Goal: Complete application form: Complete application form

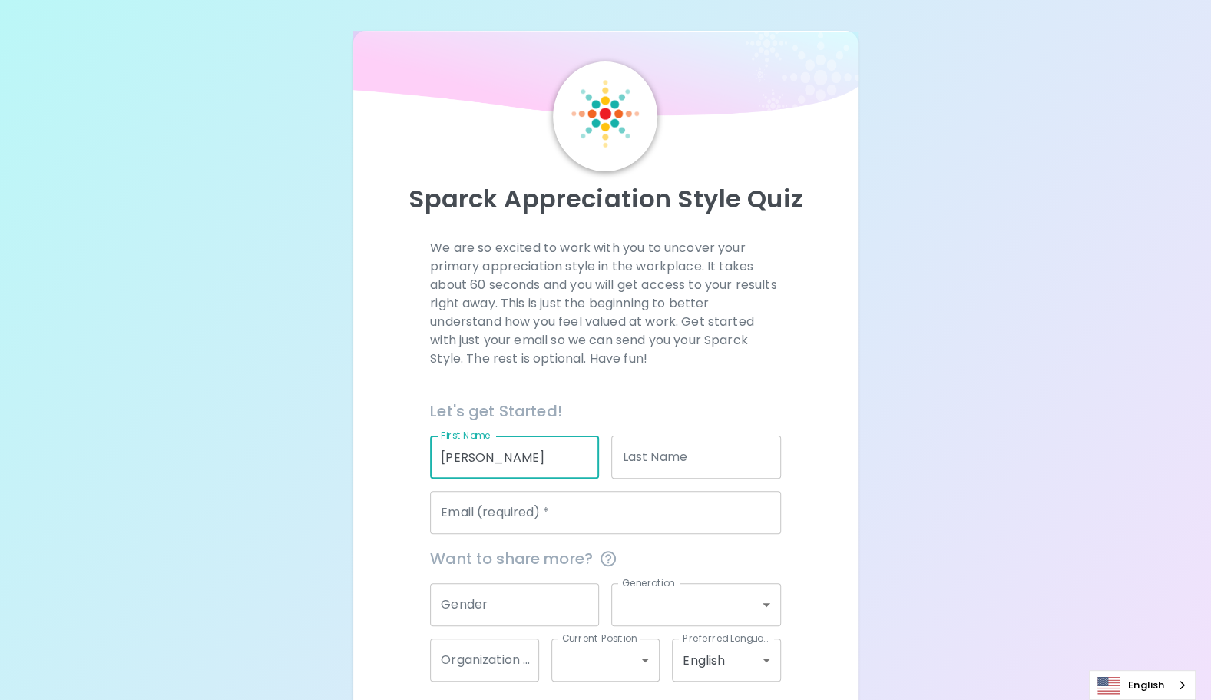
type input "[PERSON_NAME]"
drag, startPoint x: 641, startPoint y: 430, endPoint x: 653, endPoint y: 431, distance: 11.5
click at [648, 430] on div "Last Name Last Name" at bounding box center [689, 450] width 181 height 55
click at [674, 439] on div "Last Name Last Name" at bounding box center [695, 457] width 169 height 43
type input "Stoica"
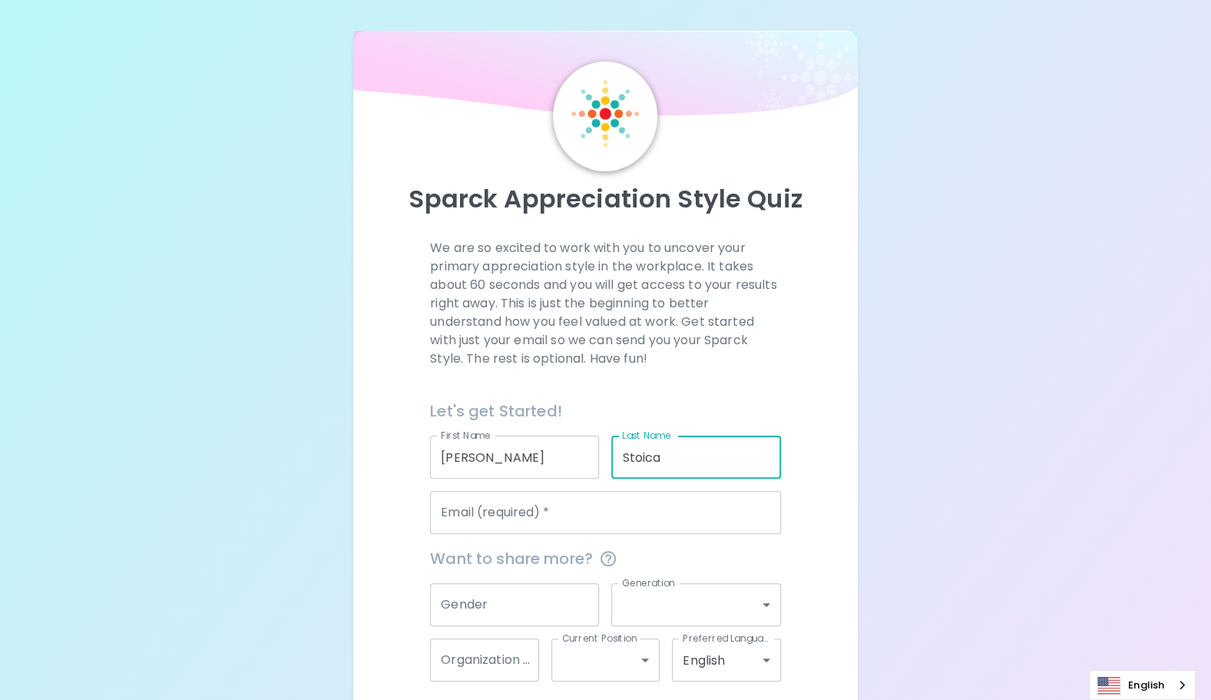
click at [466, 521] on input "Email (required)   *" at bounding box center [605, 512] width 351 height 43
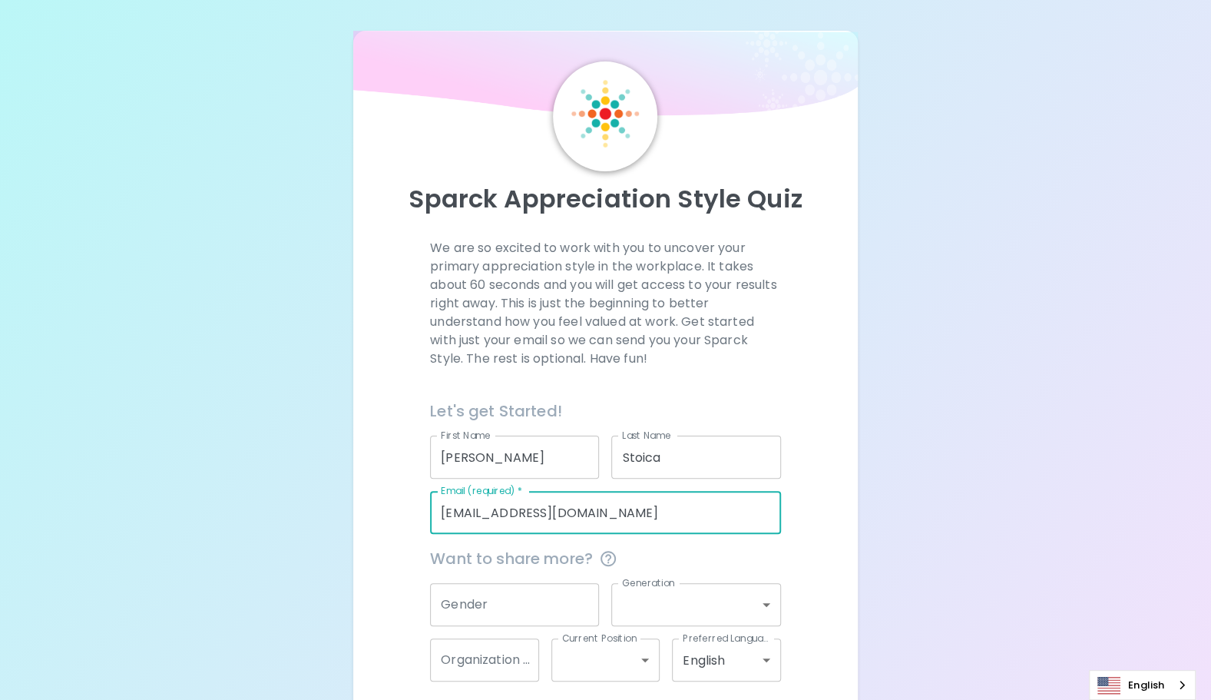
type input "[EMAIL_ADDRESS][DOMAIN_NAME]"
click at [1031, 267] on div "Sparck Appreciation Style Quiz We are so excited to work with you to uncover yo…" at bounding box center [605, 384] width 1211 height 769
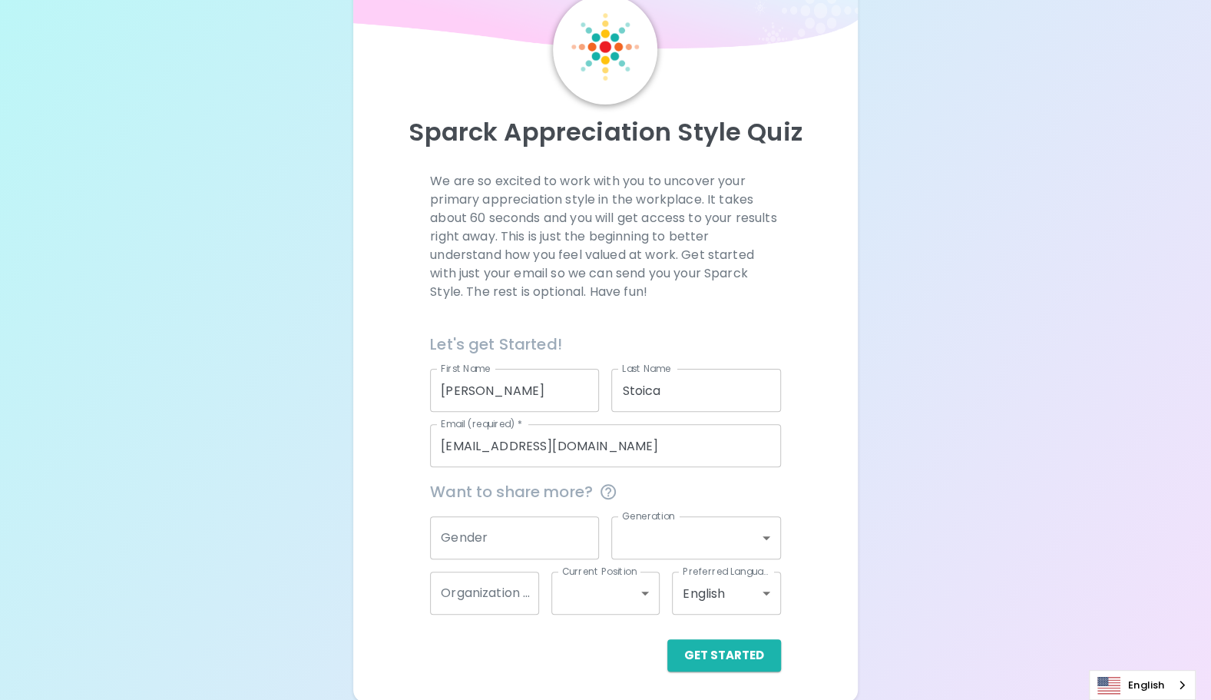
scroll to position [68, 0]
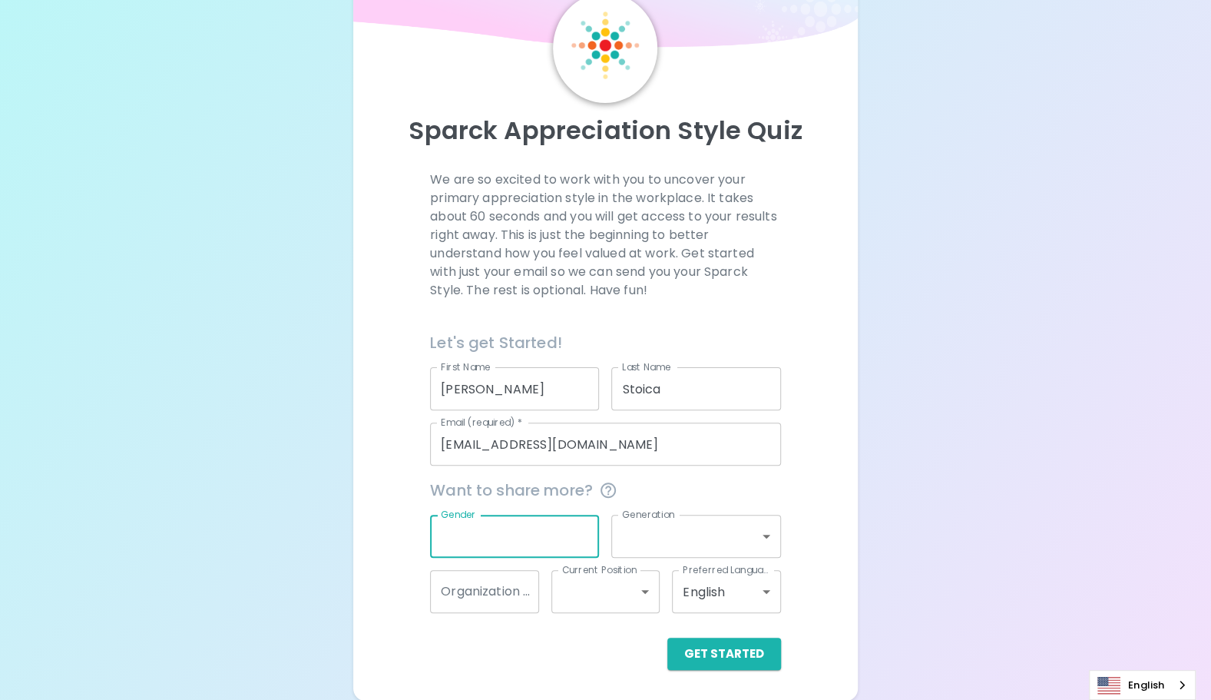
click at [529, 527] on input "Gender" at bounding box center [514, 536] width 169 height 43
type input "F"
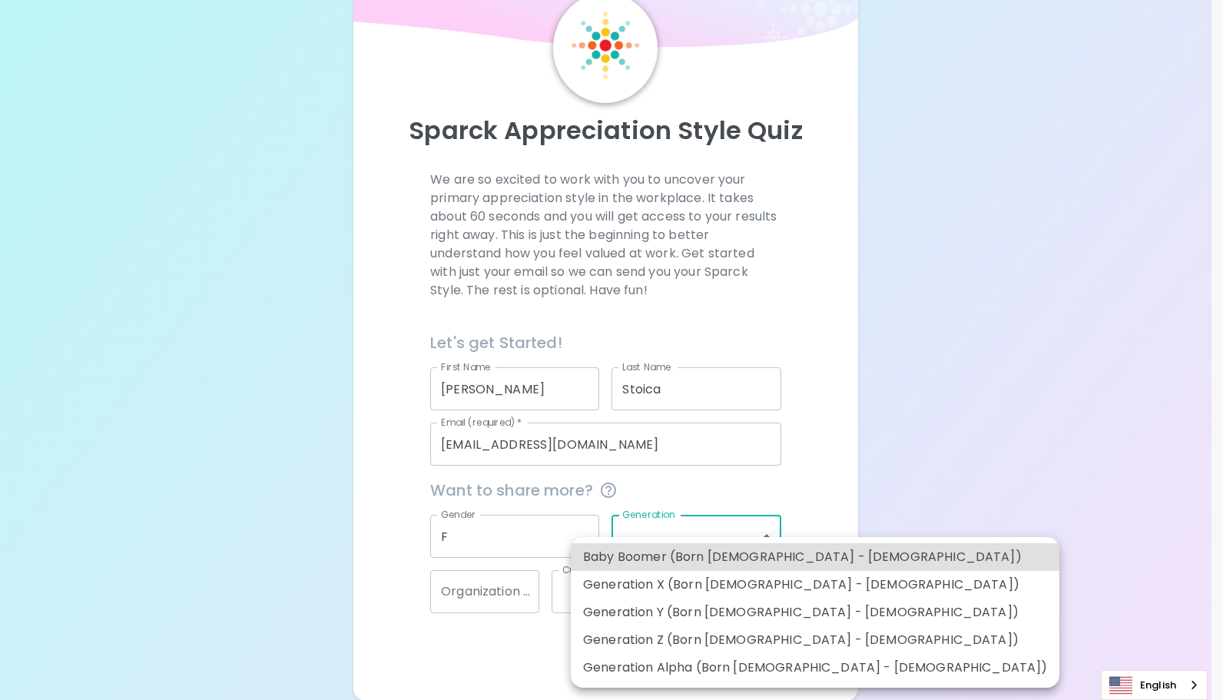
click at [653, 525] on body "Sparck Appreciation Style Quiz We are so excited to work with you to uncover yo…" at bounding box center [611, 316] width 1223 height 769
click at [670, 642] on li "Generation Z (Born [DEMOGRAPHIC_DATA] - [DEMOGRAPHIC_DATA])" at bounding box center [815, 640] width 489 height 28
type input "generation_z"
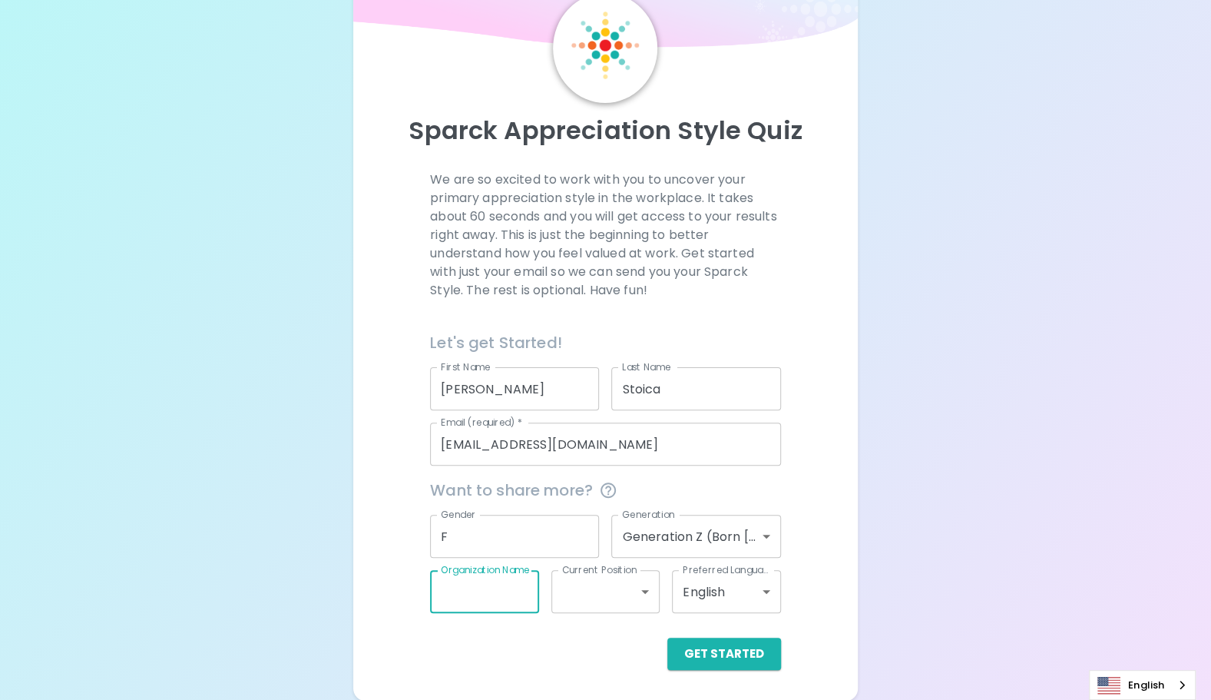
click at [479, 596] on input "Organization Name" at bounding box center [484, 591] width 109 height 43
click at [484, 655] on div "Get Started" at bounding box center [605, 654] width 351 height 32
click at [611, 596] on body "Sparck Appreciation Style Quiz We are so excited to work with you to uncover yo…" at bounding box center [611, 316] width 1223 height 769
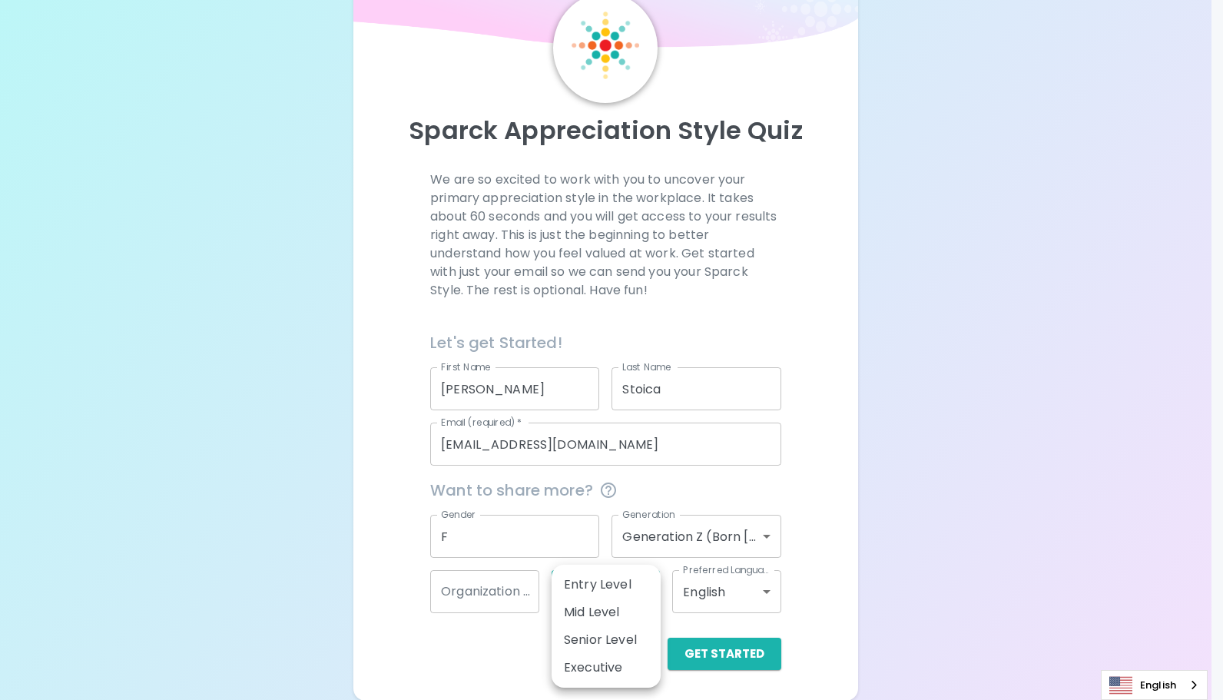
click at [774, 602] on div at bounding box center [611, 350] width 1223 height 700
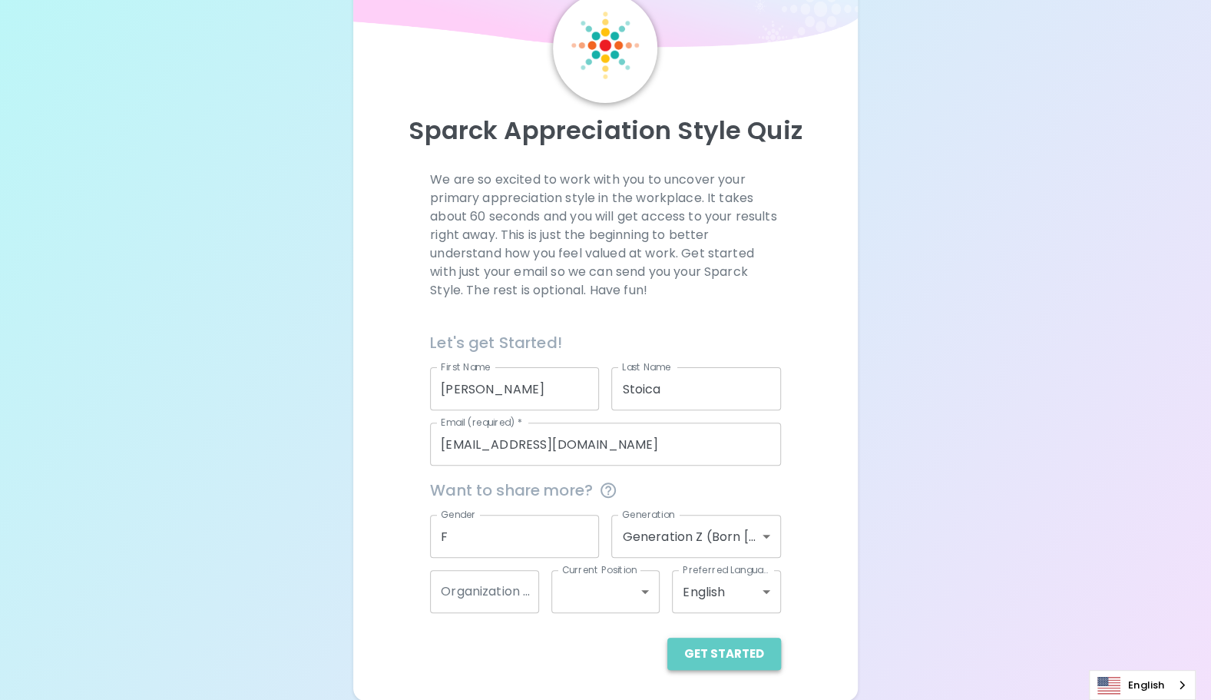
click at [737, 657] on button "Get Started" at bounding box center [725, 654] width 114 height 32
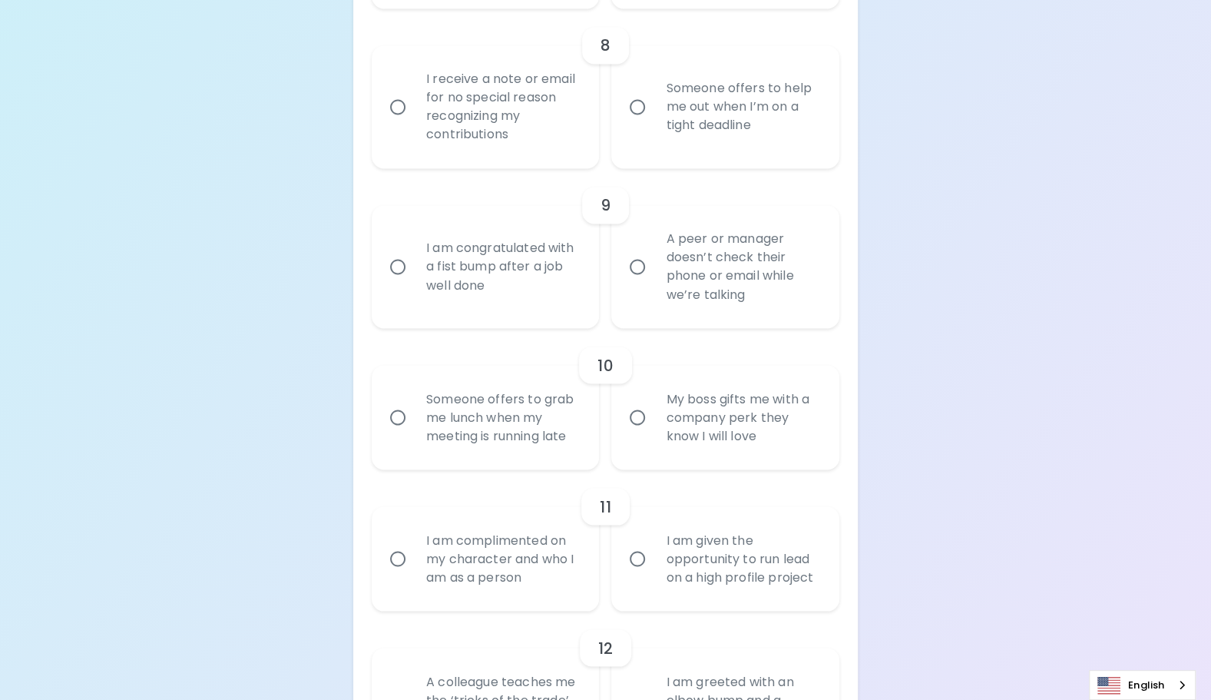
scroll to position [1528, 0]
click at [396, 103] on input "I receive a note or email for no special reason recognizing my contributions" at bounding box center [398, 106] width 32 height 32
radio input "true"
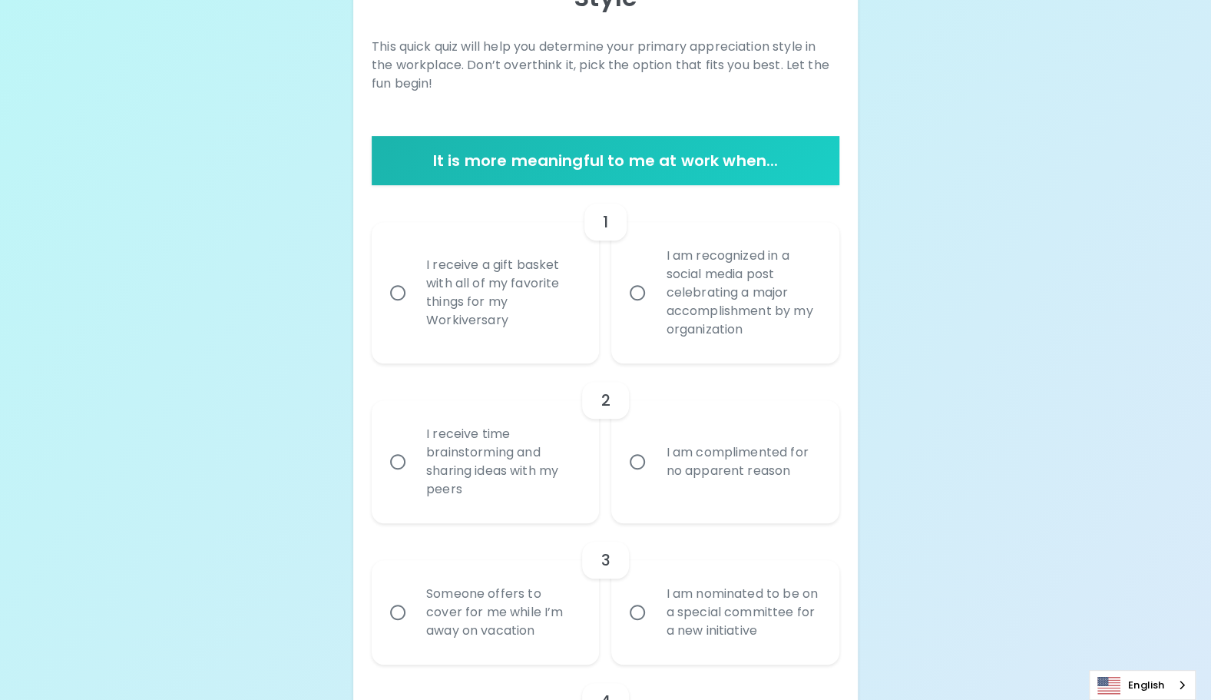
scroll to position [230, 0]
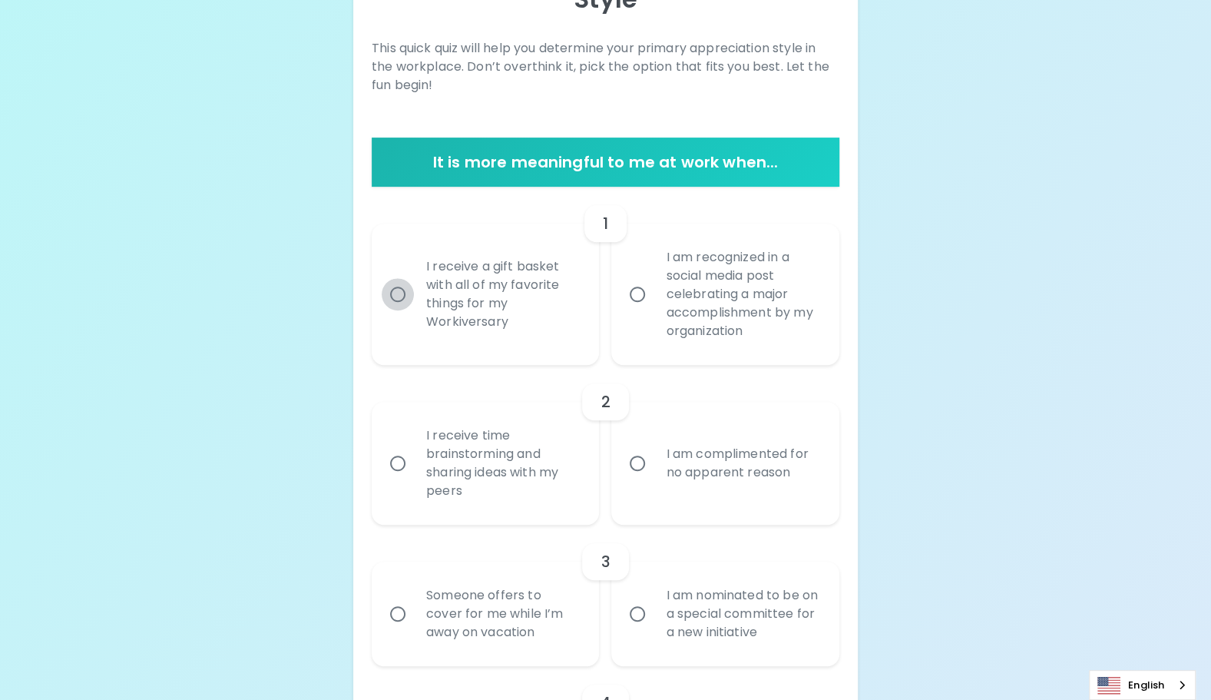
click at [396, 293] on input "I receive a gift basket with all of my favorite things for my Workiversary" at bounding box center [398, 294] width 32 height 32
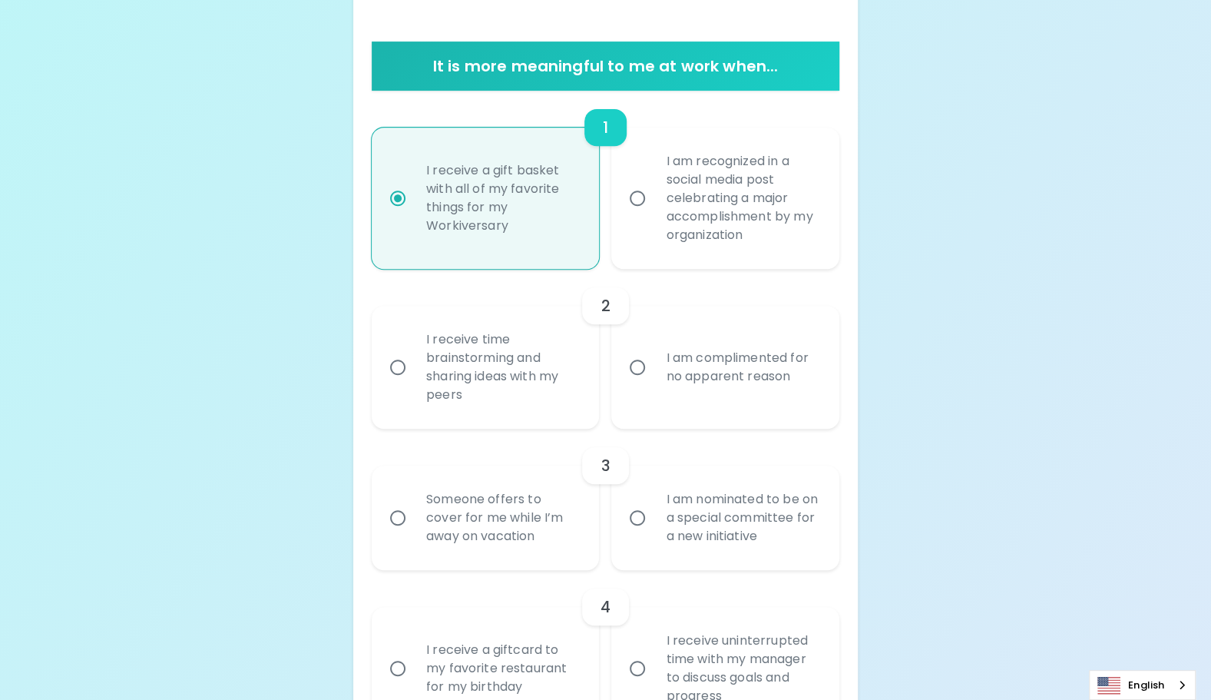
scroll to position [353, 0]
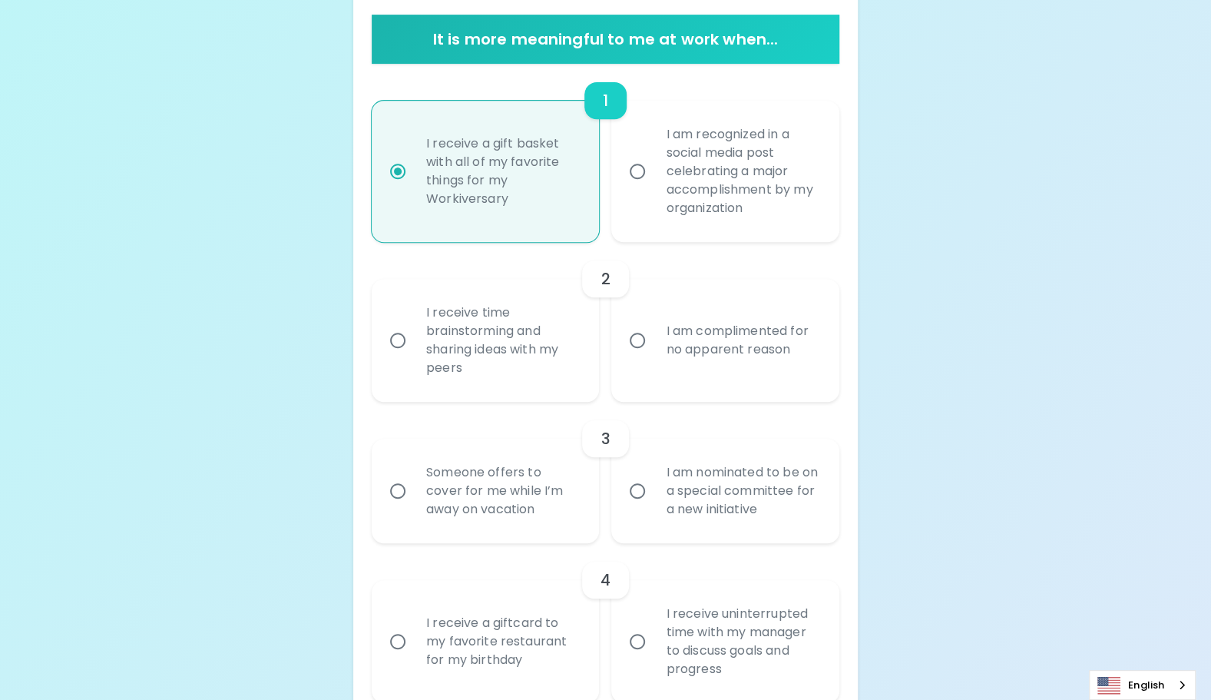
radio input "true"
click at [394, 335] on input "I receive time brainstorming and sharing ideas with my peers" at bounding box center [398, 340] width 32 height 32
radio input "false"
radio input "true"
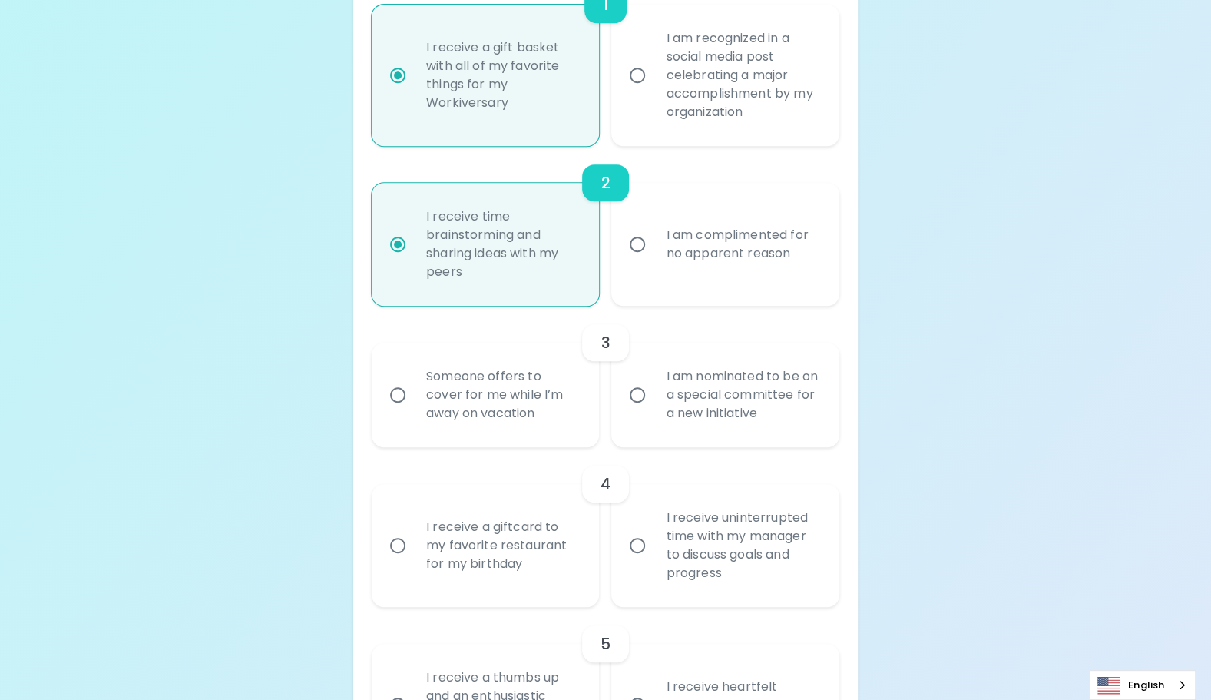
scroll to position [476, 0]
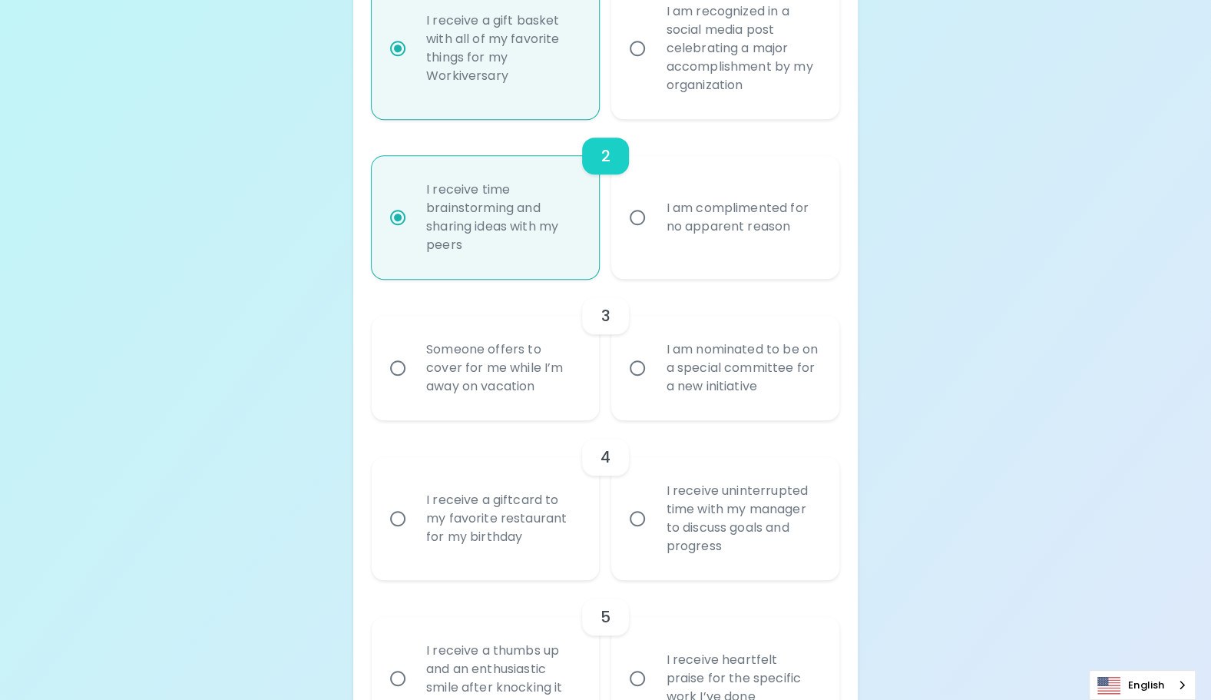
radio input "true"
click at [392, 365] on input "Someone offers to cover for me while I’m away on vacation" at bounding box center [398, 368] width 32 height 32
radio input "false"
radio input "true"
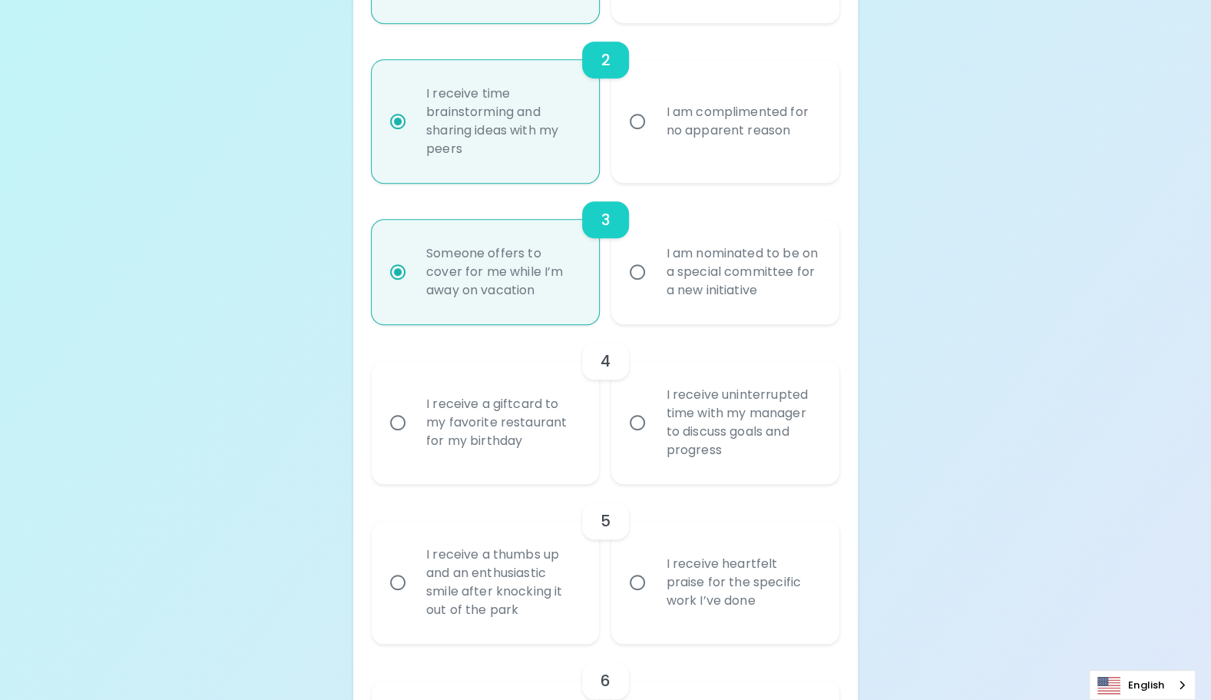
scroll to position [599, 0]
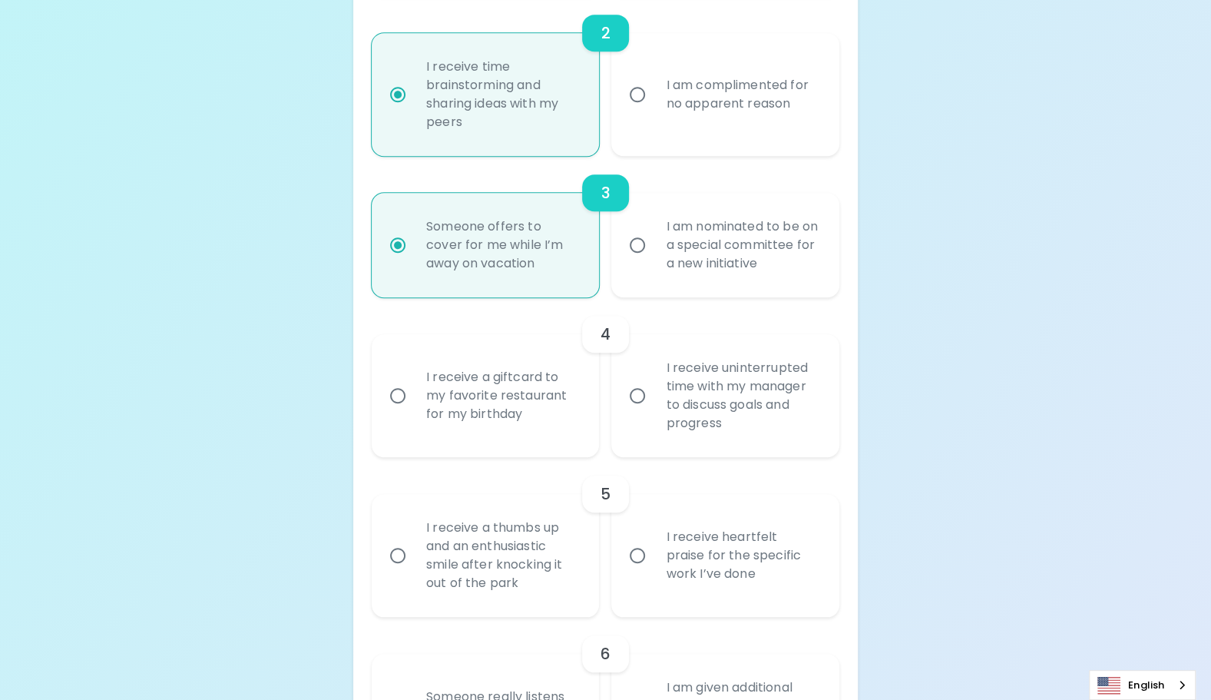
radio input "true"
click at [631, 247] on input "I am nominated to be on a special committee for a new initiative" at bounding box center [637, 245] width 32 height 32
radio input "false"
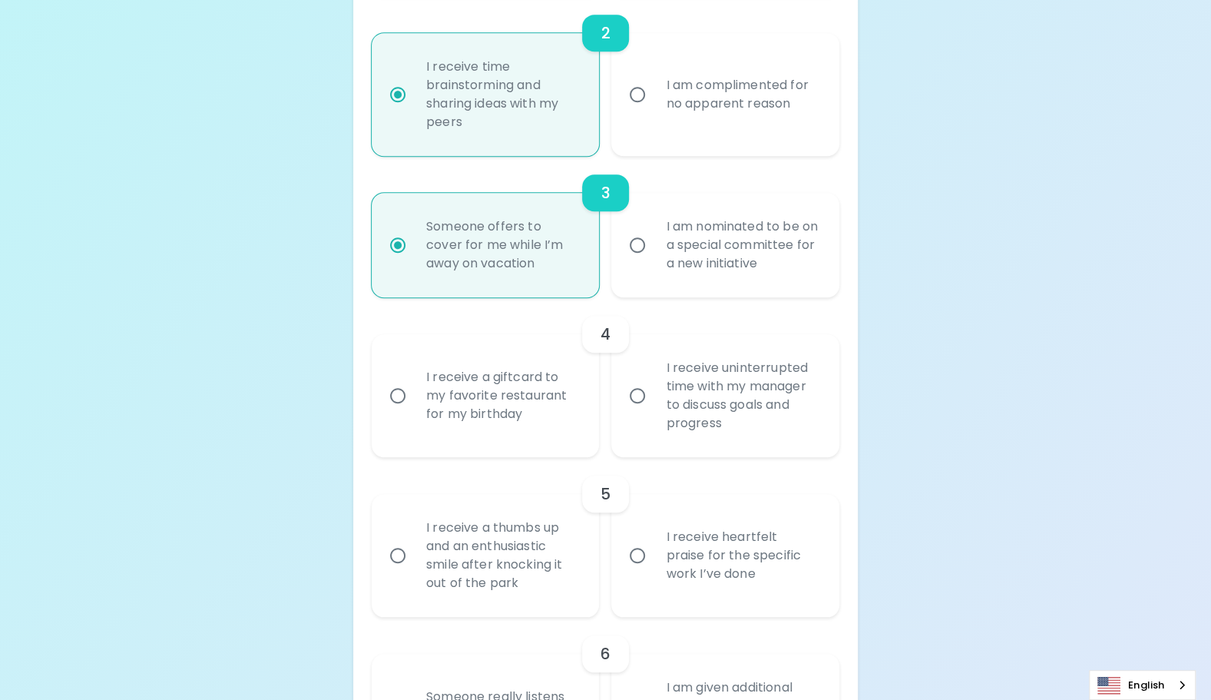
radio input "false"
radio input "true"
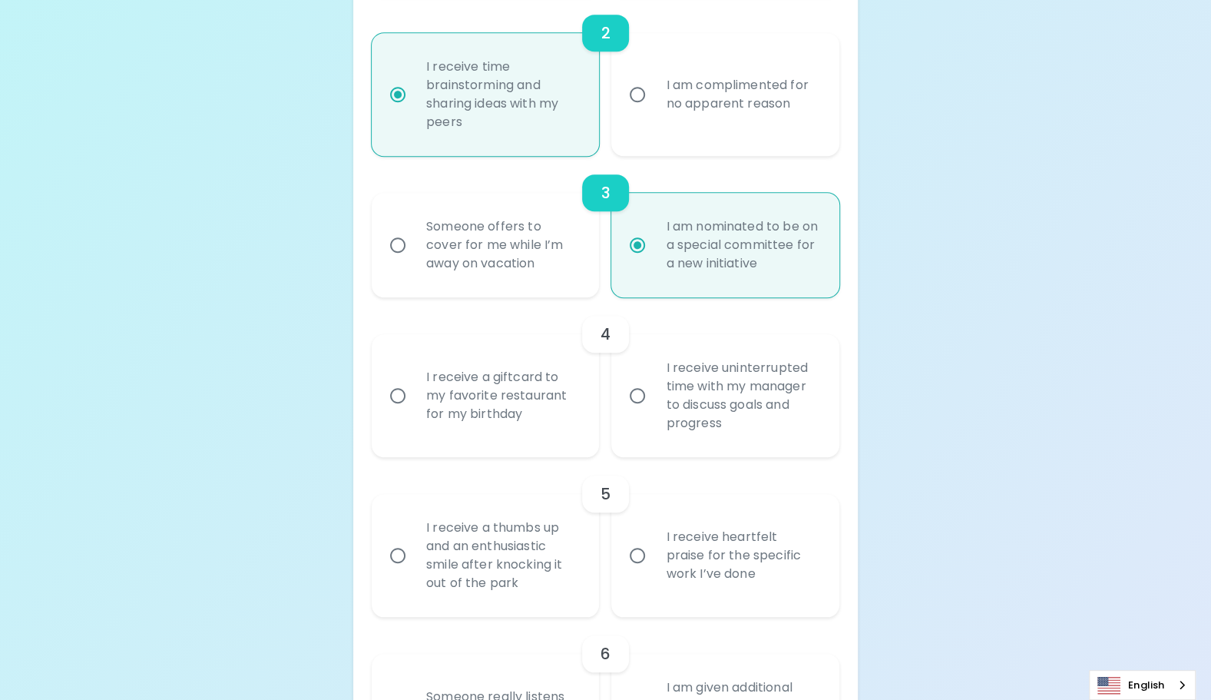
radio input "true"
click at [396, 392] on input "I receive a giftcard to my favorite restaurant for my birthday" at bounding box center [398, 395] width 32 height 32
radio input "false"
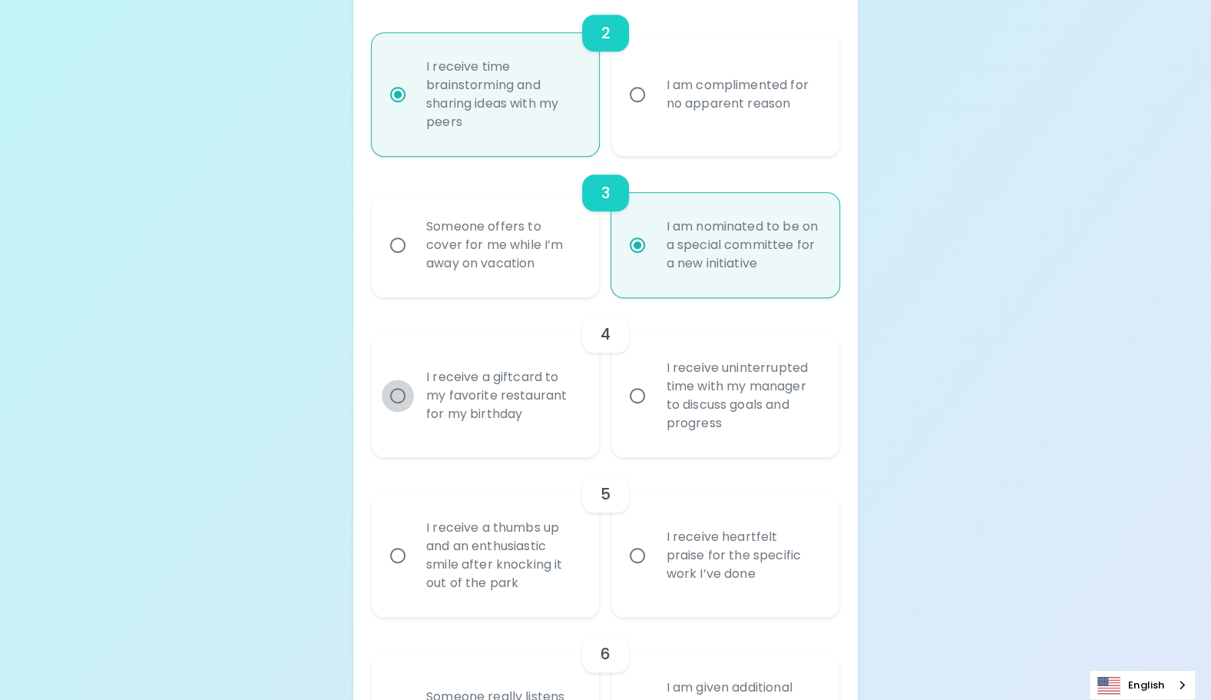
radio input "true"
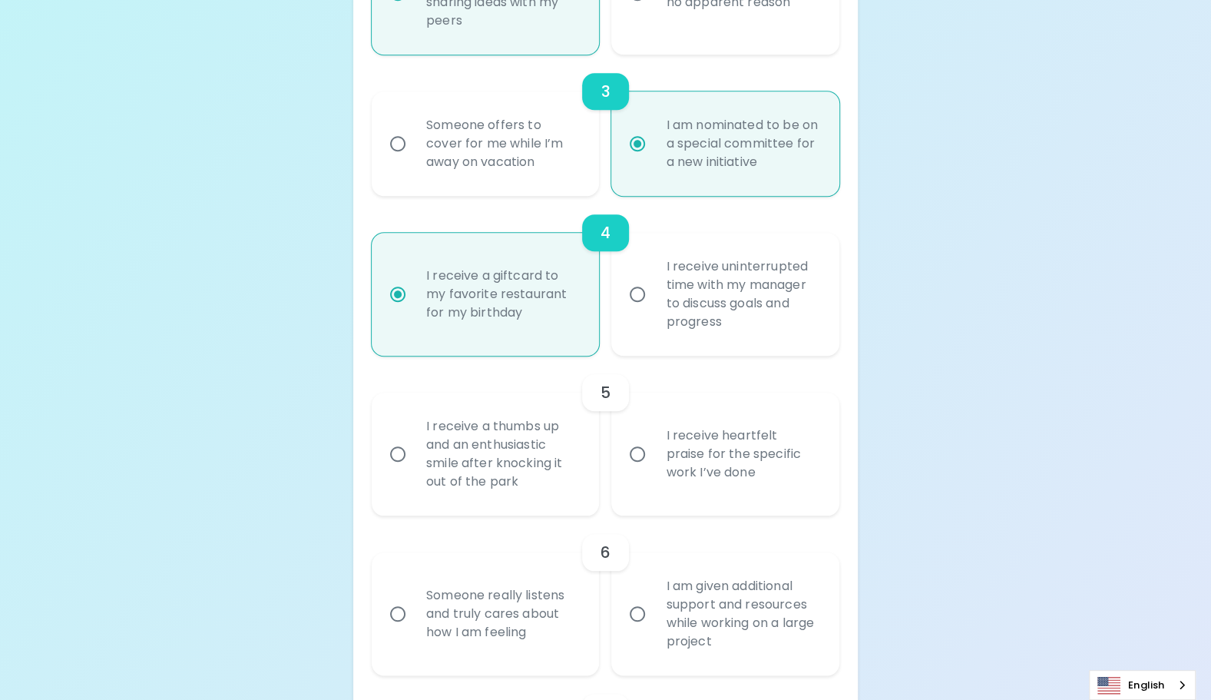
scroll to position [722, 0]
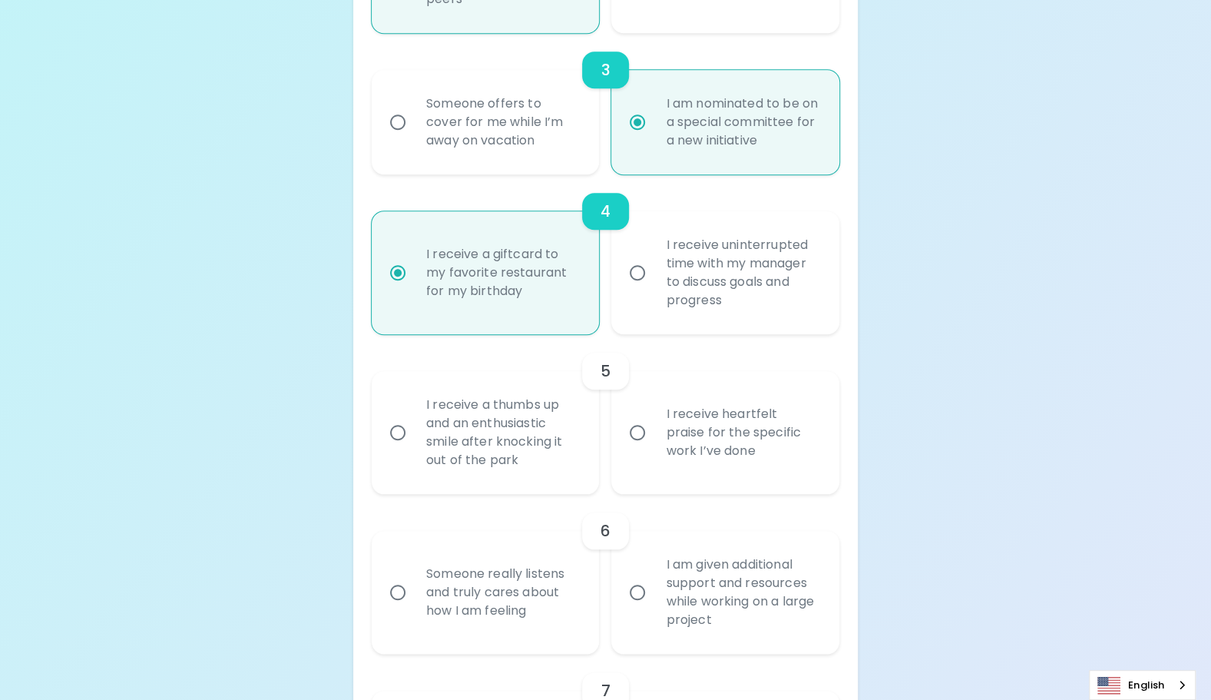
radio input "true"
click at [635, 430] on input "I receive heartfelt praise for the specific work I’ve done" at bounding box center [637, 432] width 32 height 32
radio input "false"
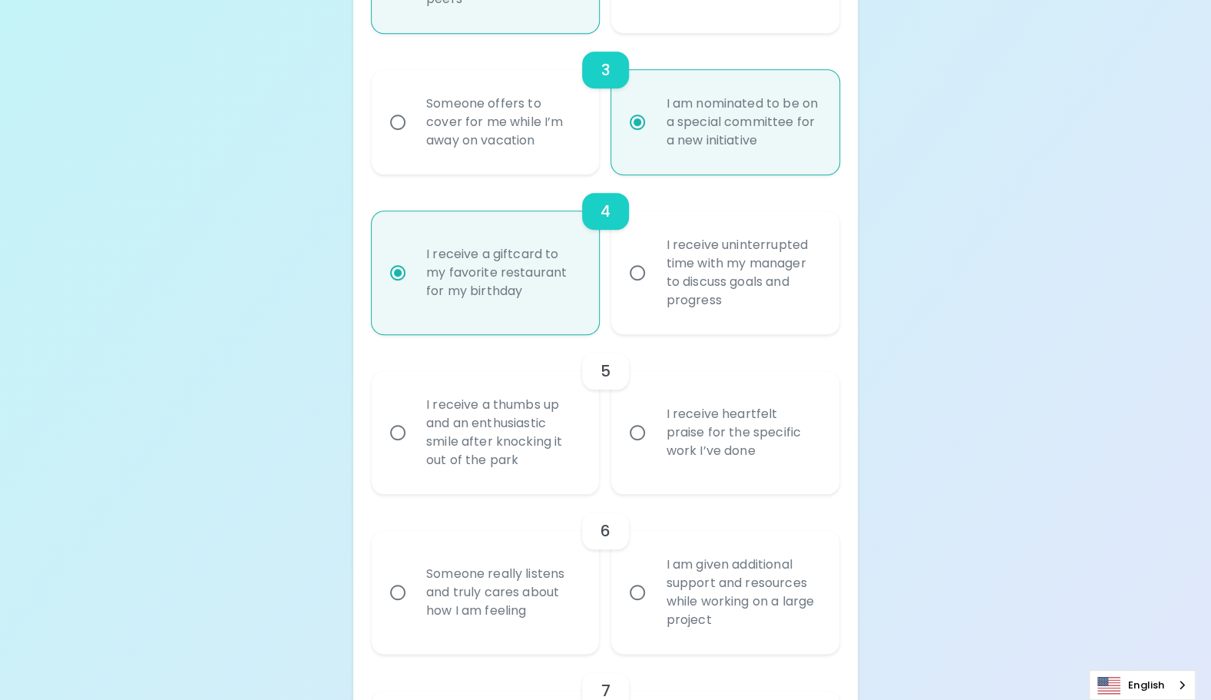
radio input "false"
radio input "true"
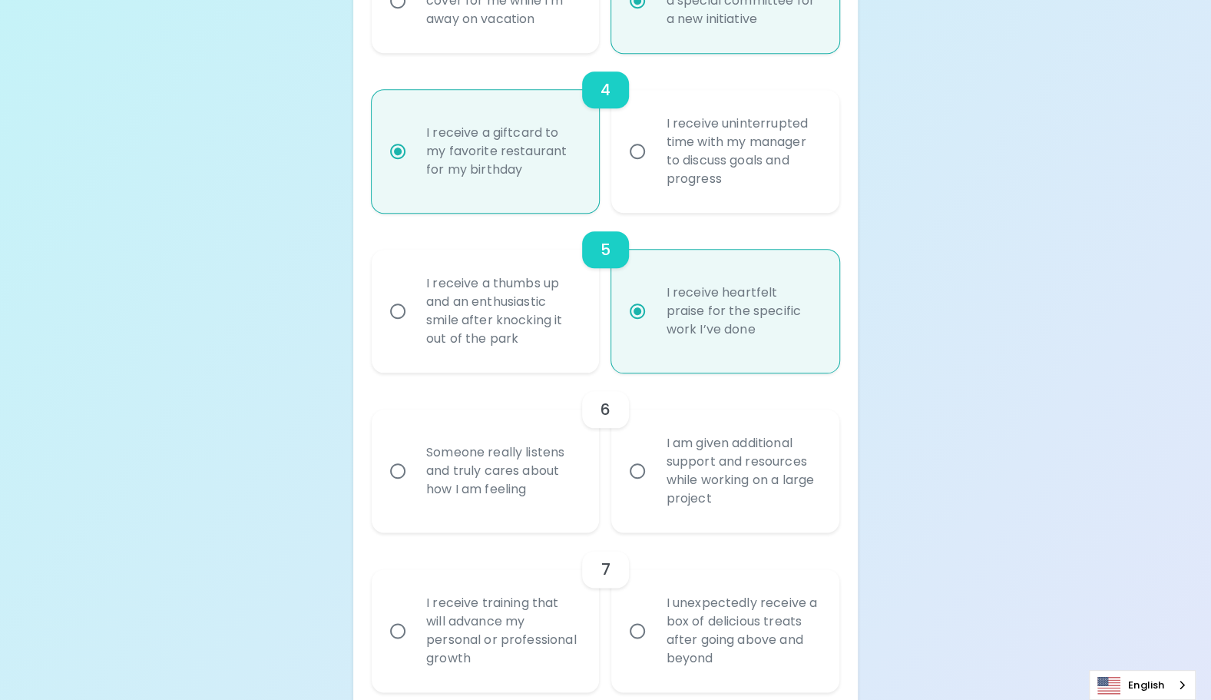
scroll to position [845, 0]
radio input "true"
click at [638, 478] on input "I am given additional support and resources while working on a large project" at bounding box center [637, 469] width 32 height 32
radio input "false"
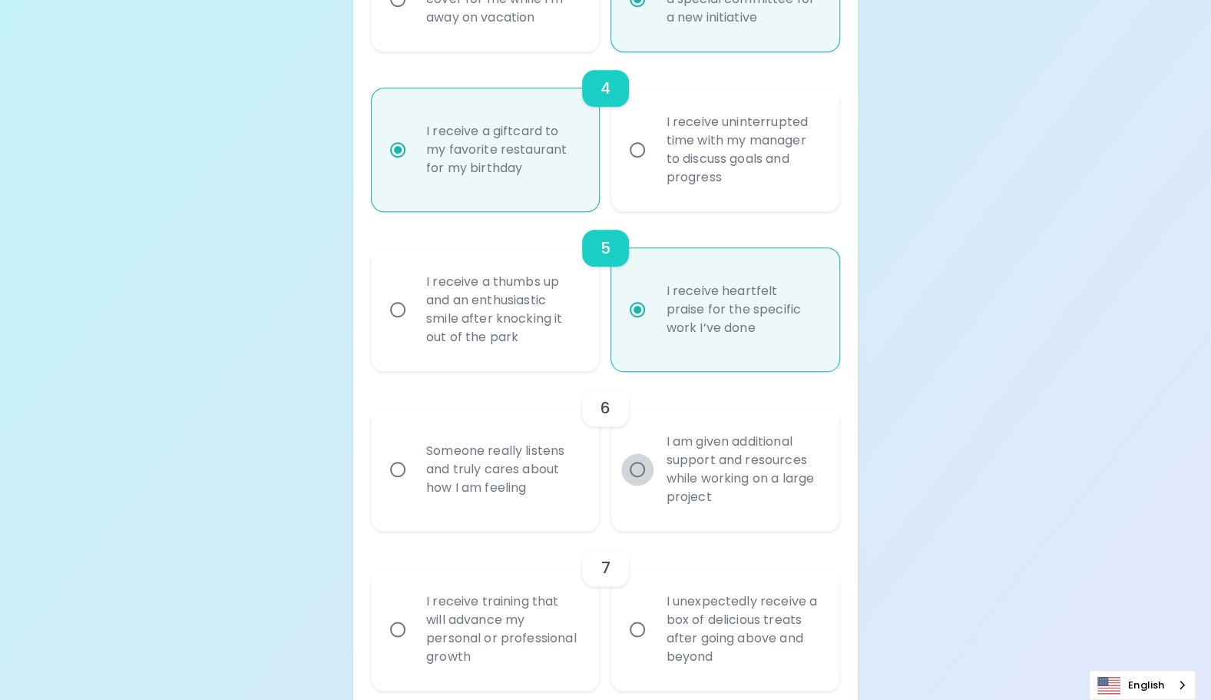
radio input "false"
radio input "true"
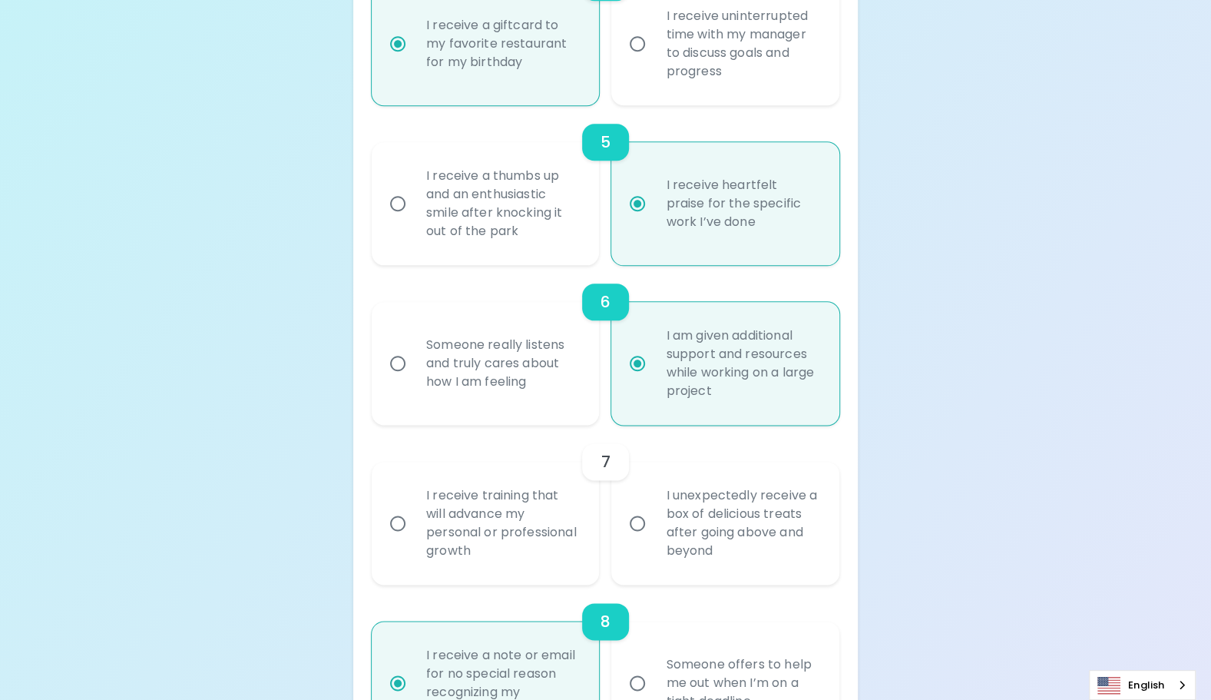
scroll to position [968, 0]
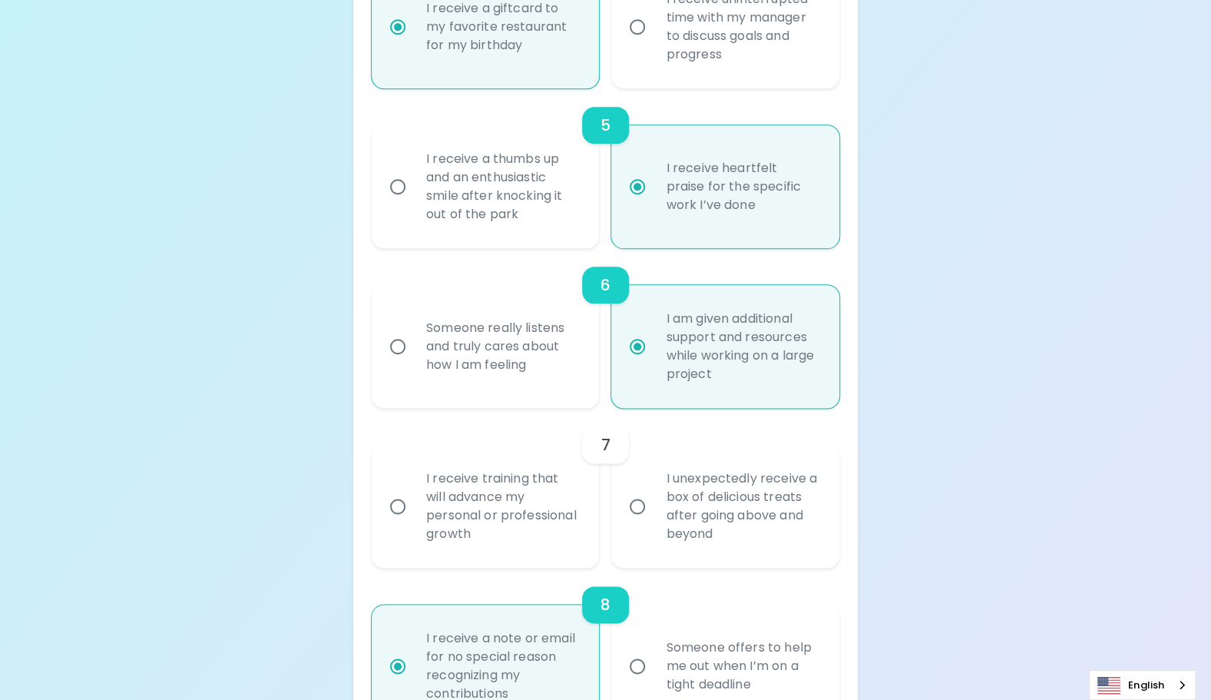
radio input "true"
click at [407, 509] on input "I receive training that will advance my personal or professional growth" at bounding box center [398, 506] width 32 height 32
radio input "false"
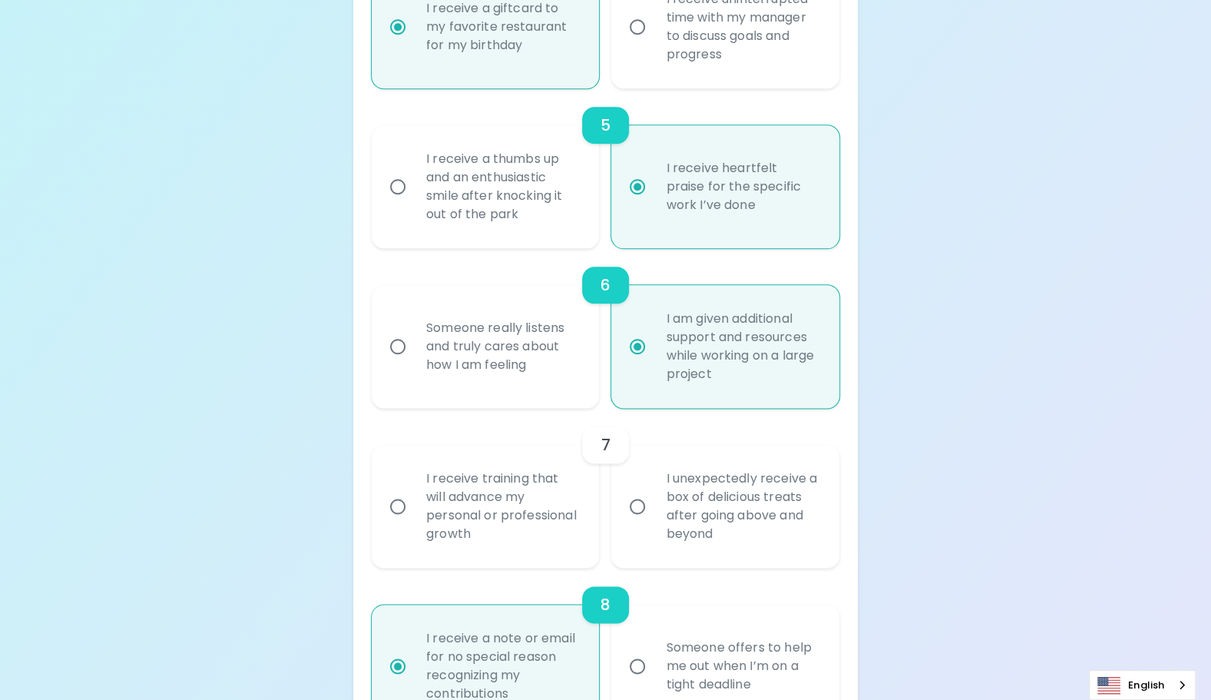
radio input "false"
radio input "true"
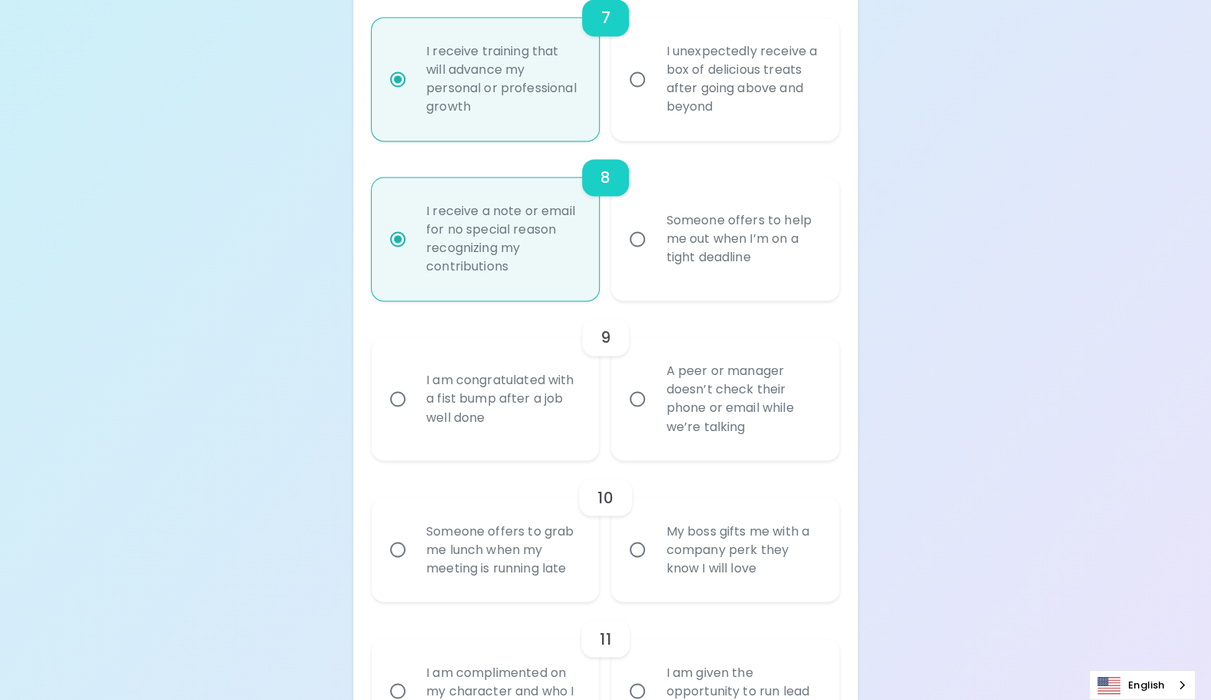
scroll to position [1398, 0]
drag, startPoint x: 629, startPoint y: 396, endPoint x: 625, endPoint y: 449, distance: 52.4
click at [630, 396] on input "A peer or manager doesn’t check their phone or email while we’re talking" at bounding box center [637, 395] width 32 height 32
radio input "false"
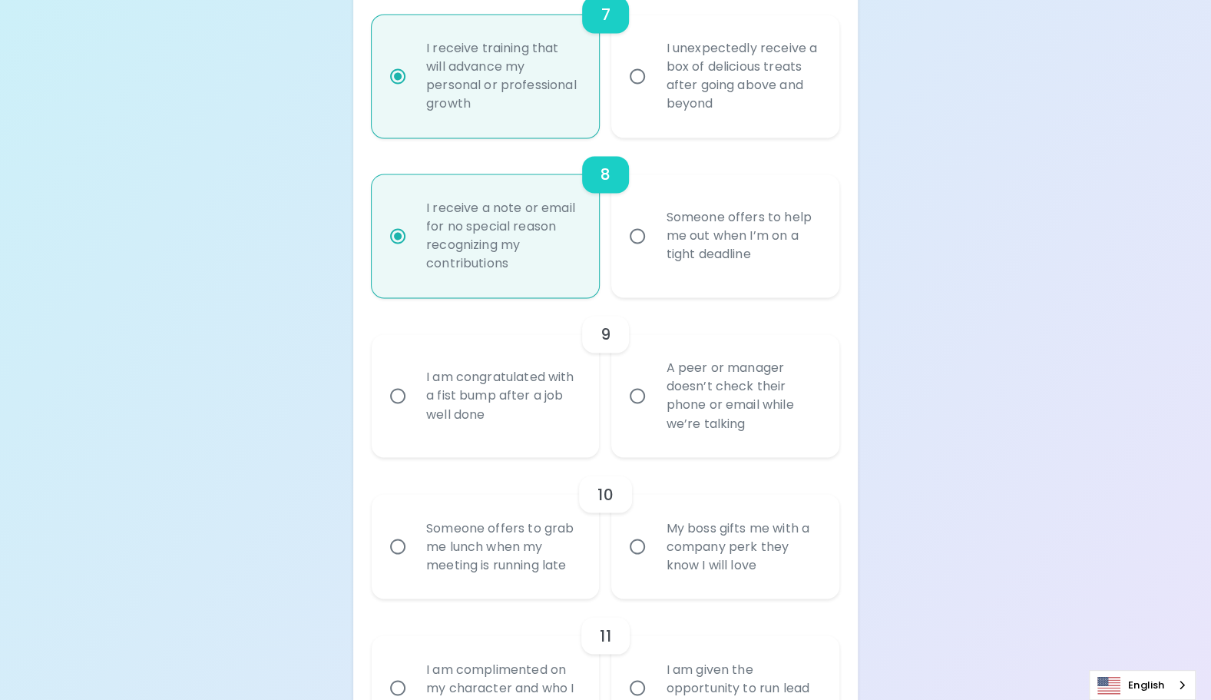
radio input "false"
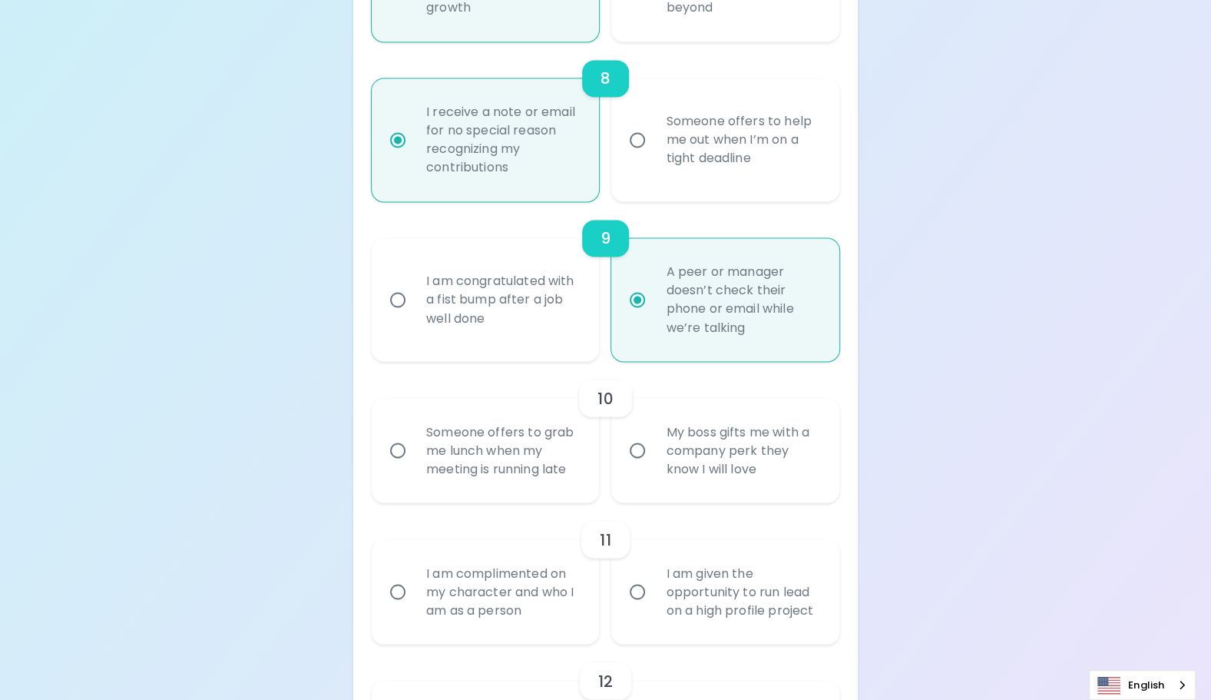
scroll to position [1521, 0]
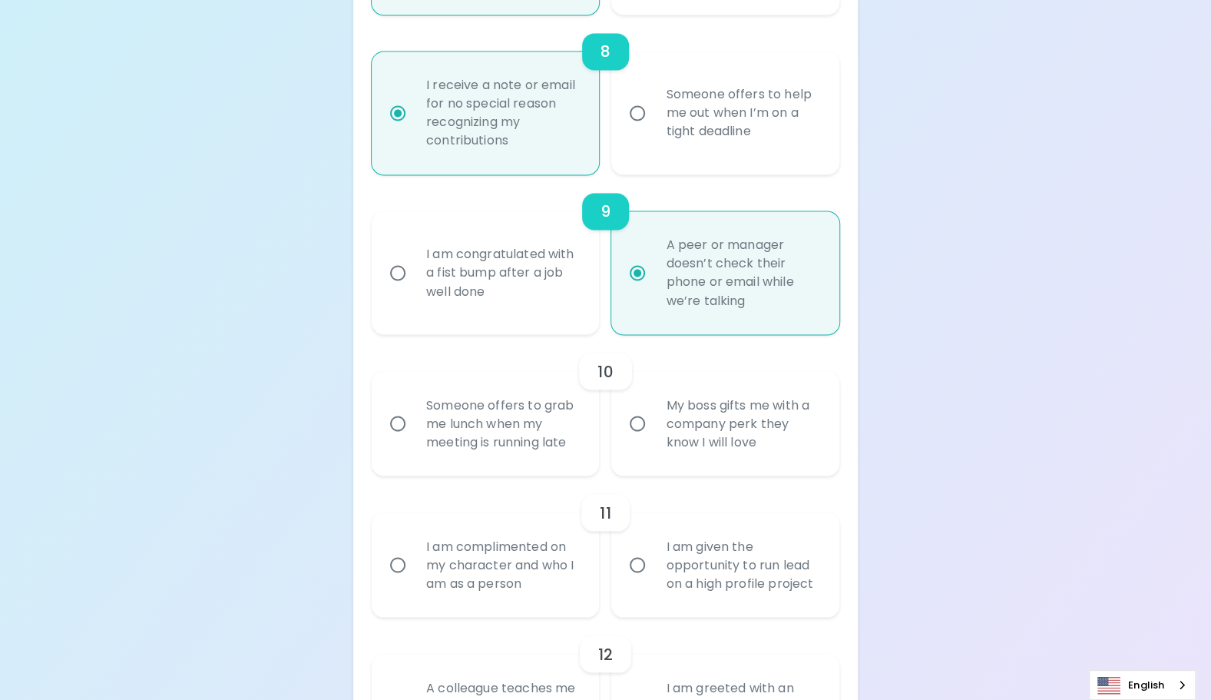
radio input "true"
click at [401, 421] on input "Someone offers to grab me lunch when my meeting is running late" at bounding box center [398, 423] width 32 height 32
radio input "false"
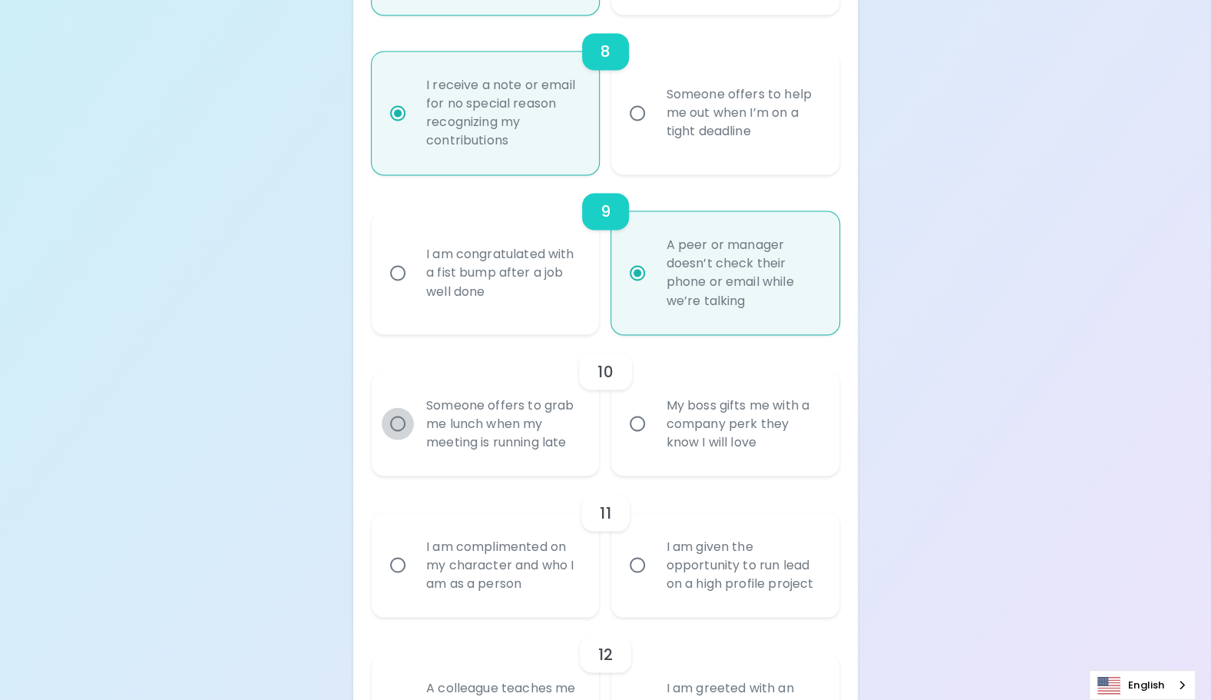
radio input "false"
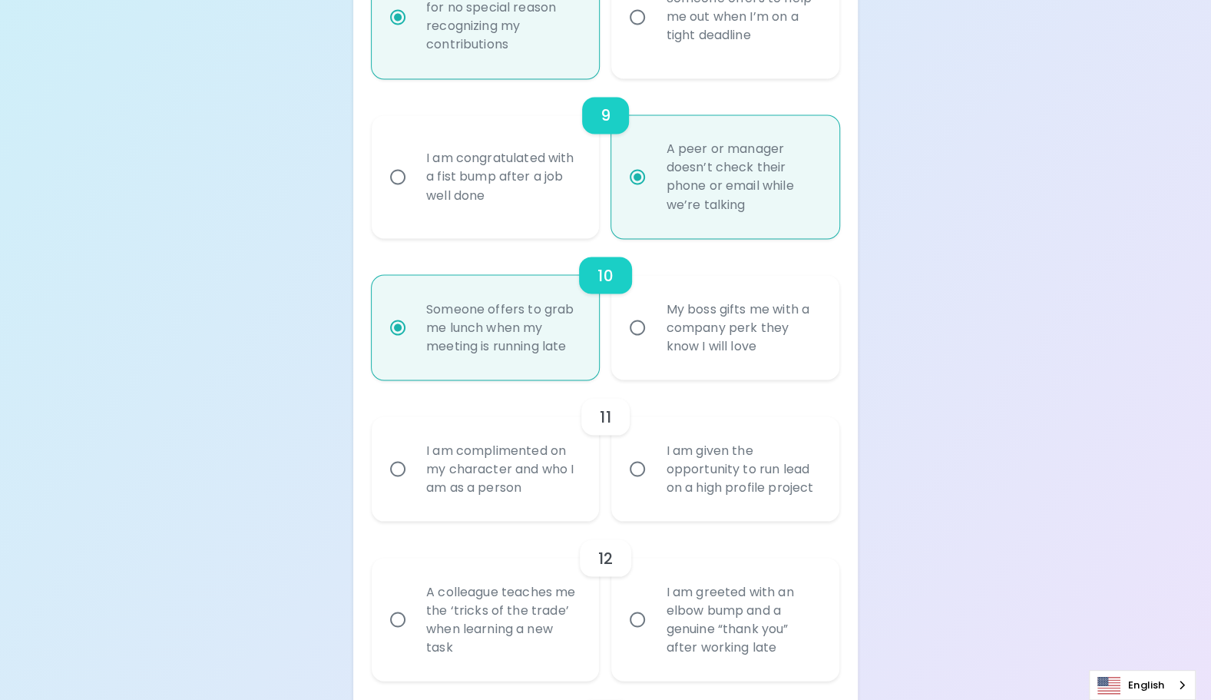
scroll to position [1644, 0]
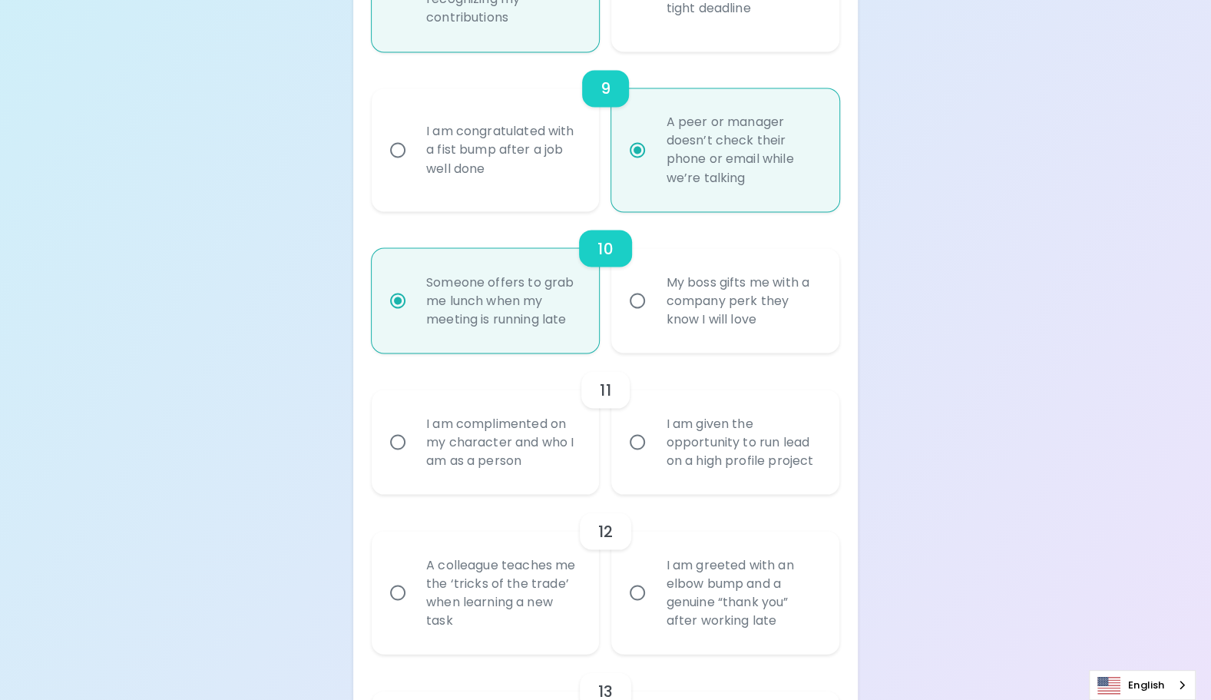
radio input "true"
click at [641, 441] on input "I am given the opportunity to run lead on a high profile project" at bounding box center [637, 442] width 32 height 32
radio input "false"
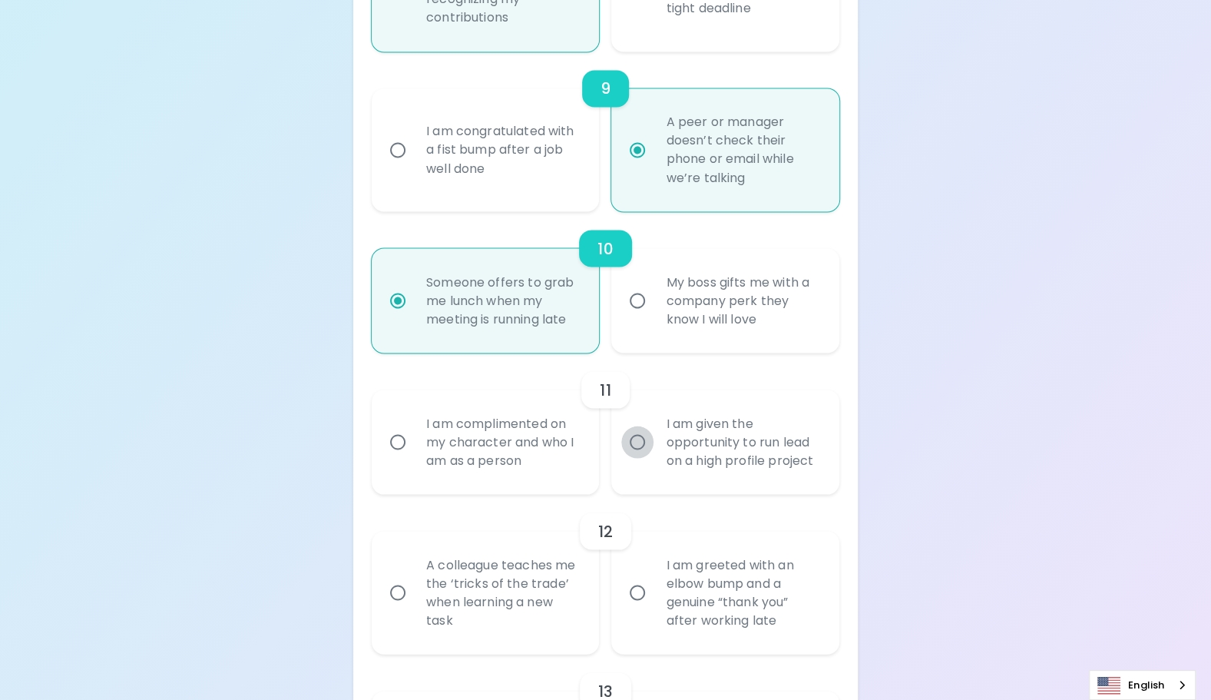
radio input "false"
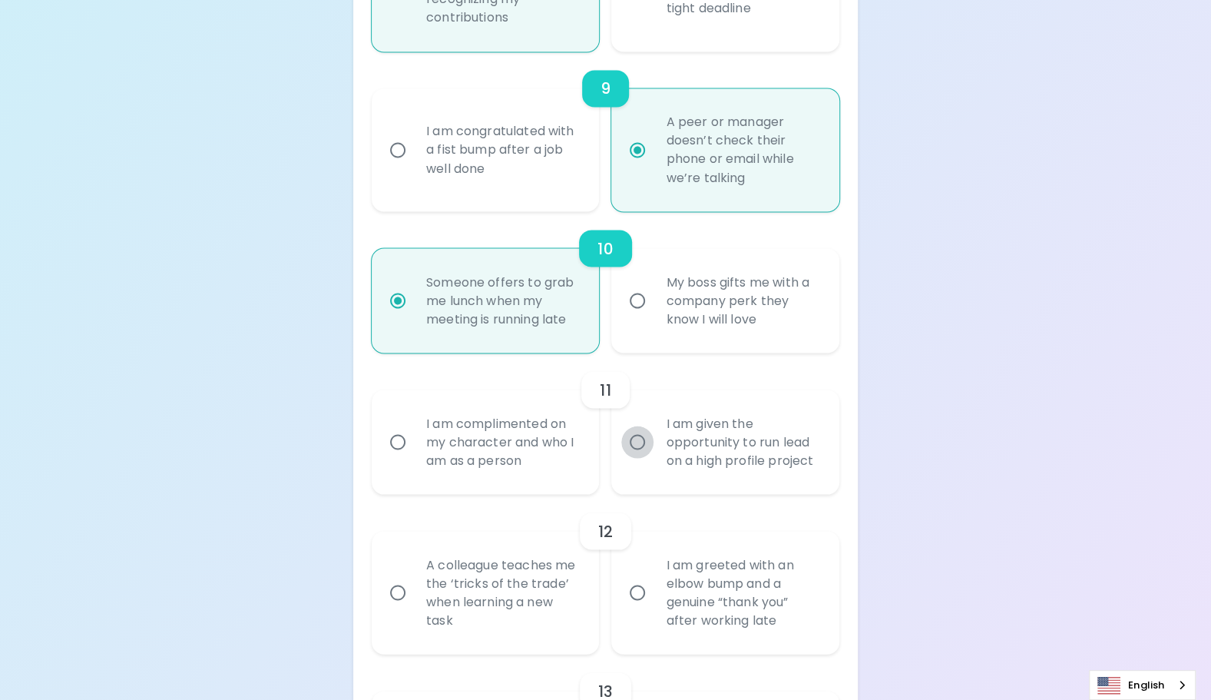
radio input "false"
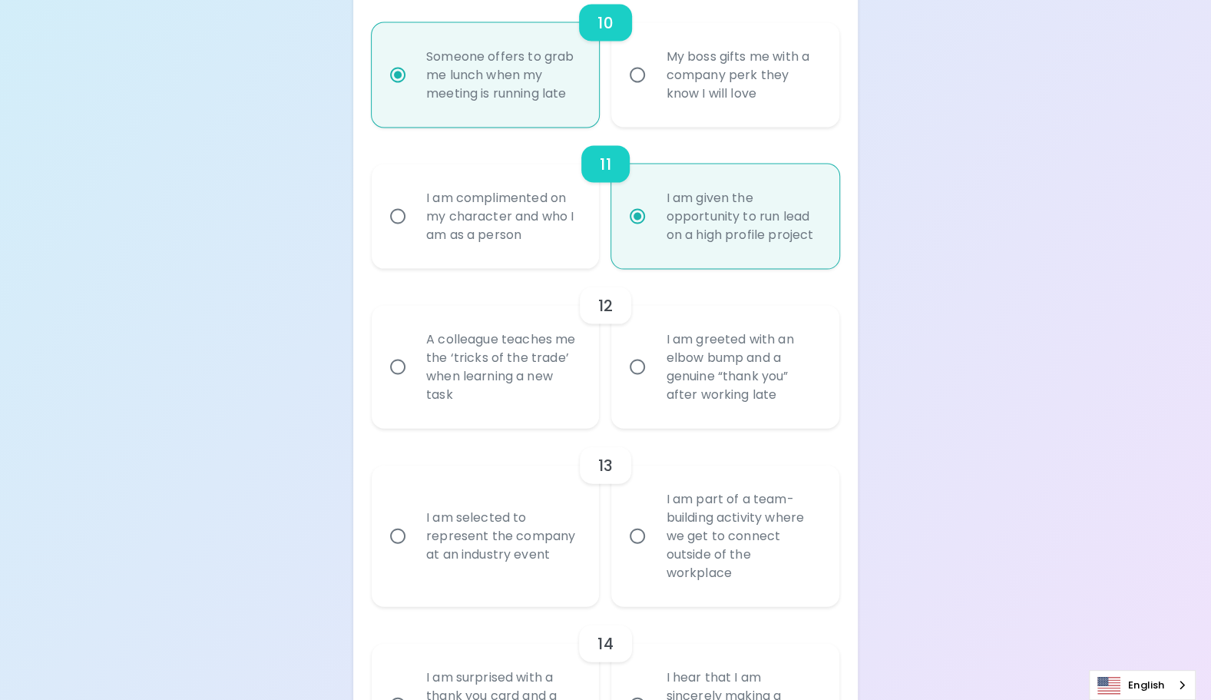
scroll to position [1921, 0]
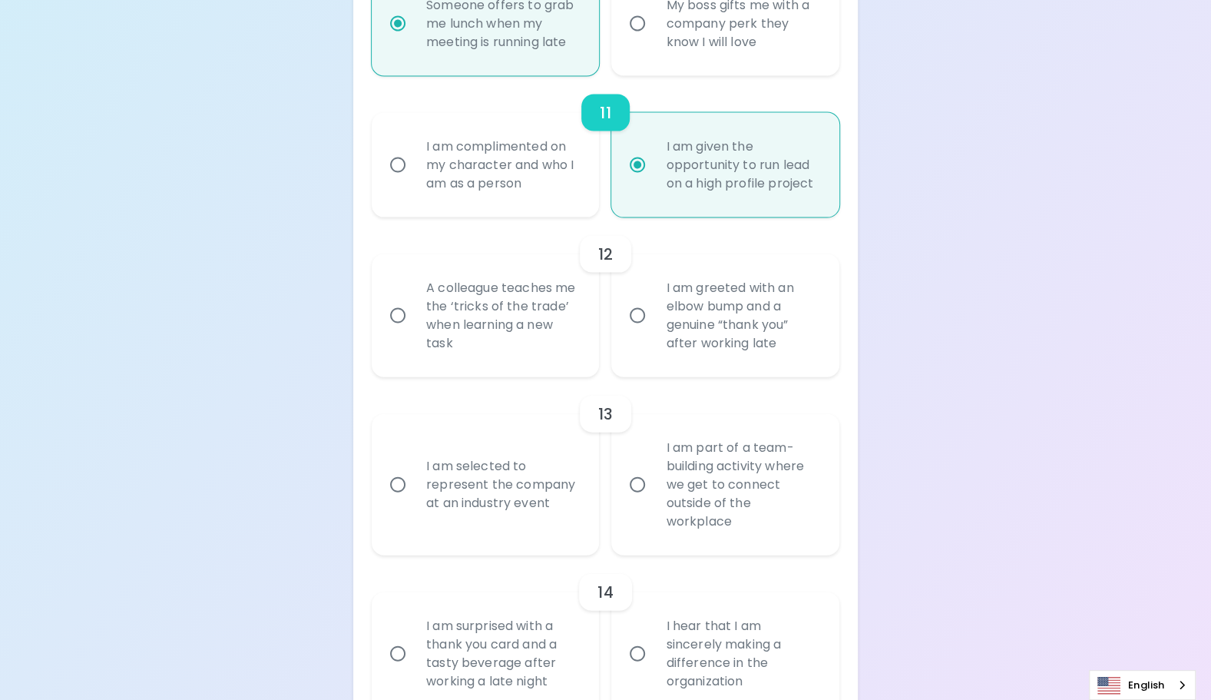
radio input "true"
click at [383, 323] on input "A colleague teaches me the ‘tricks of the trade’ when learning a new task" at bounding box center [398, 316] width 32 height 32
radio input "false"
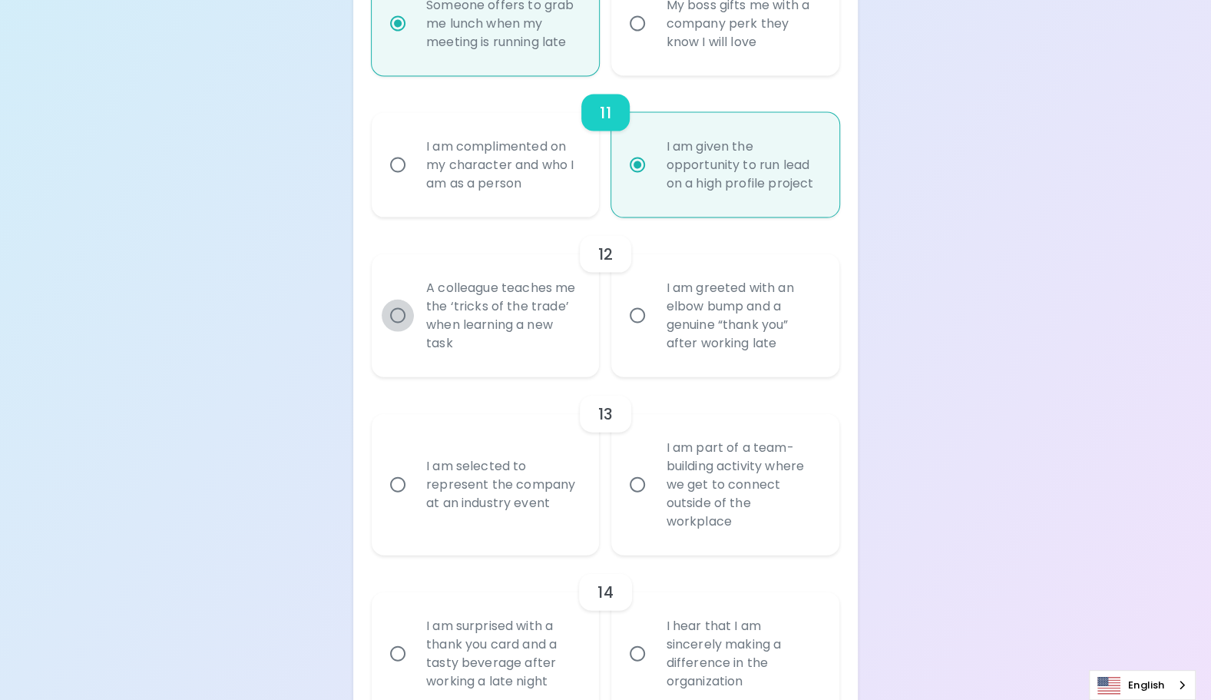
radio input "false"
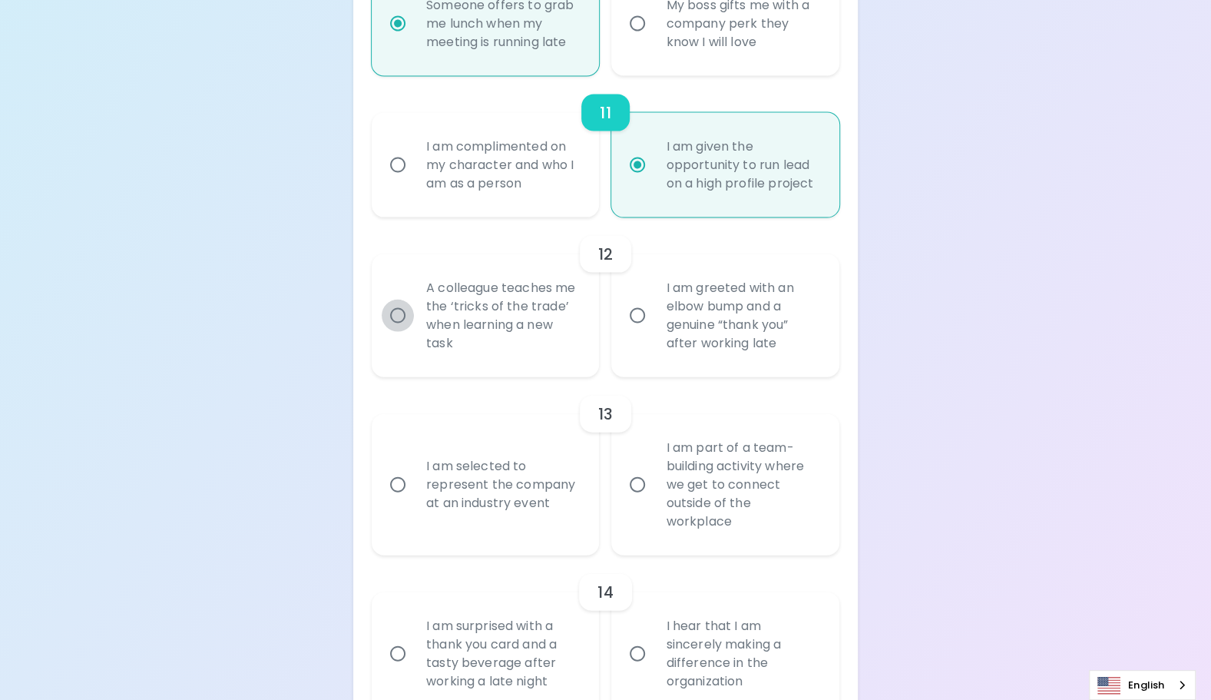
radio input "false"
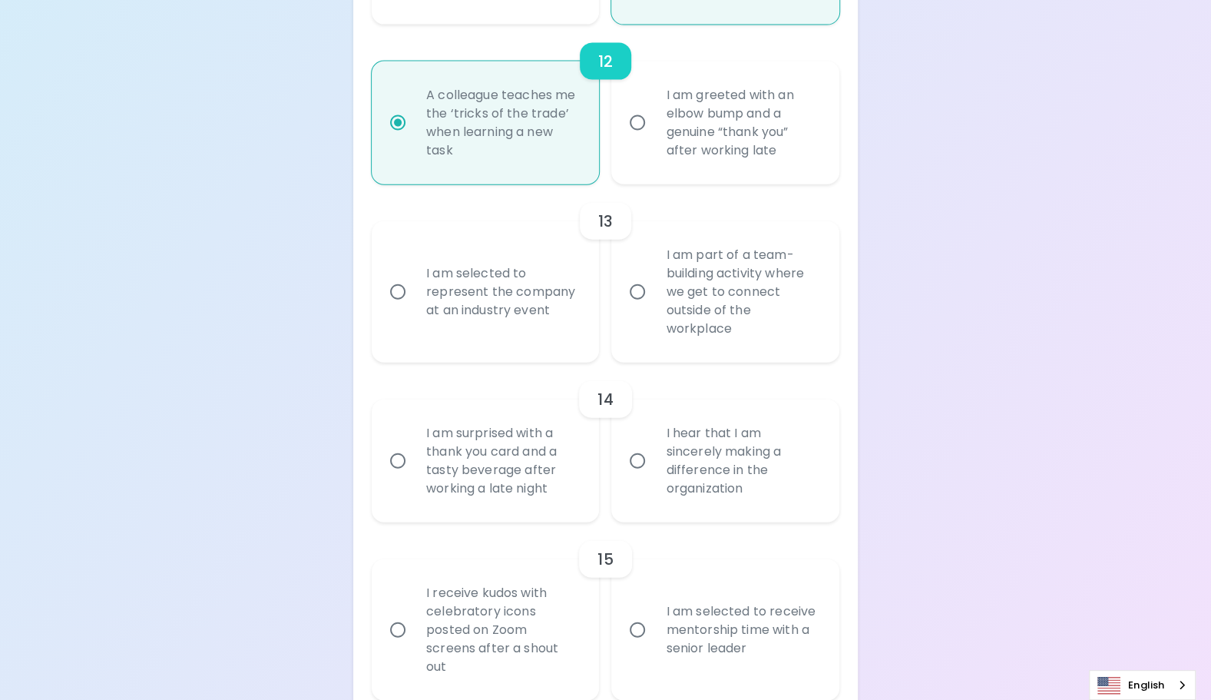
scroll to position [2112, 0]
radio input "true"
click at [635, 292] on input "I am part of a team-building activity where we get to connect outside of the wo…" at bounding box center [637, 293] width 32 height 32
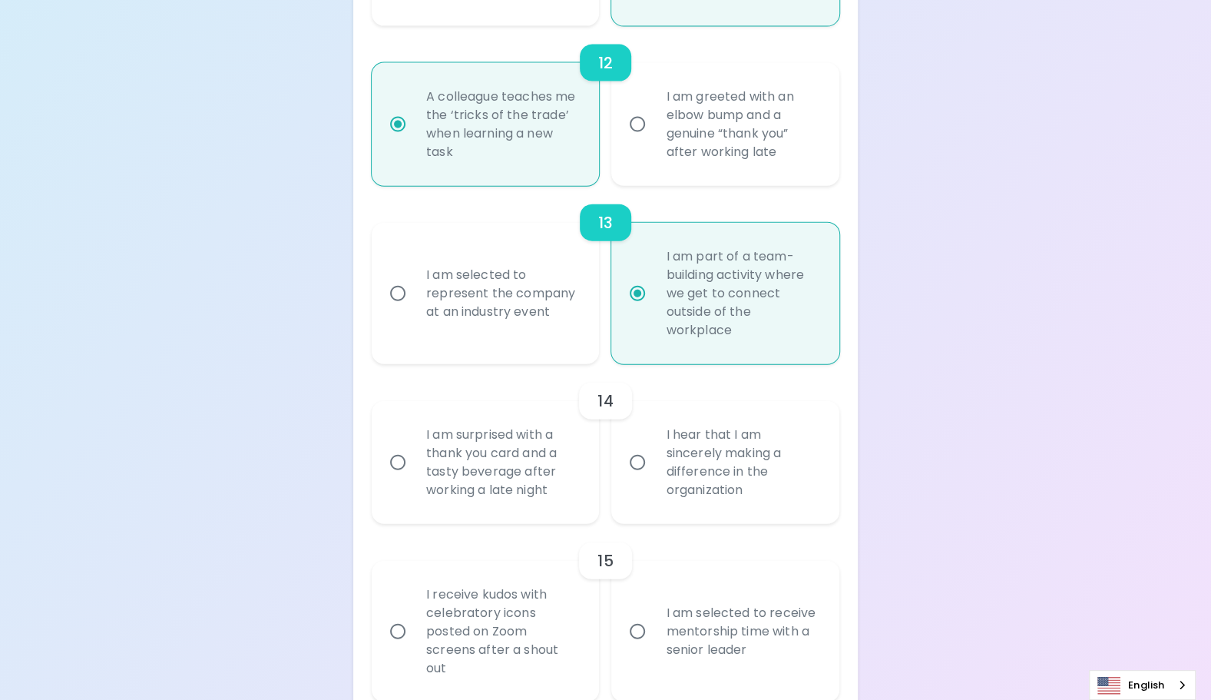
radio input "false"
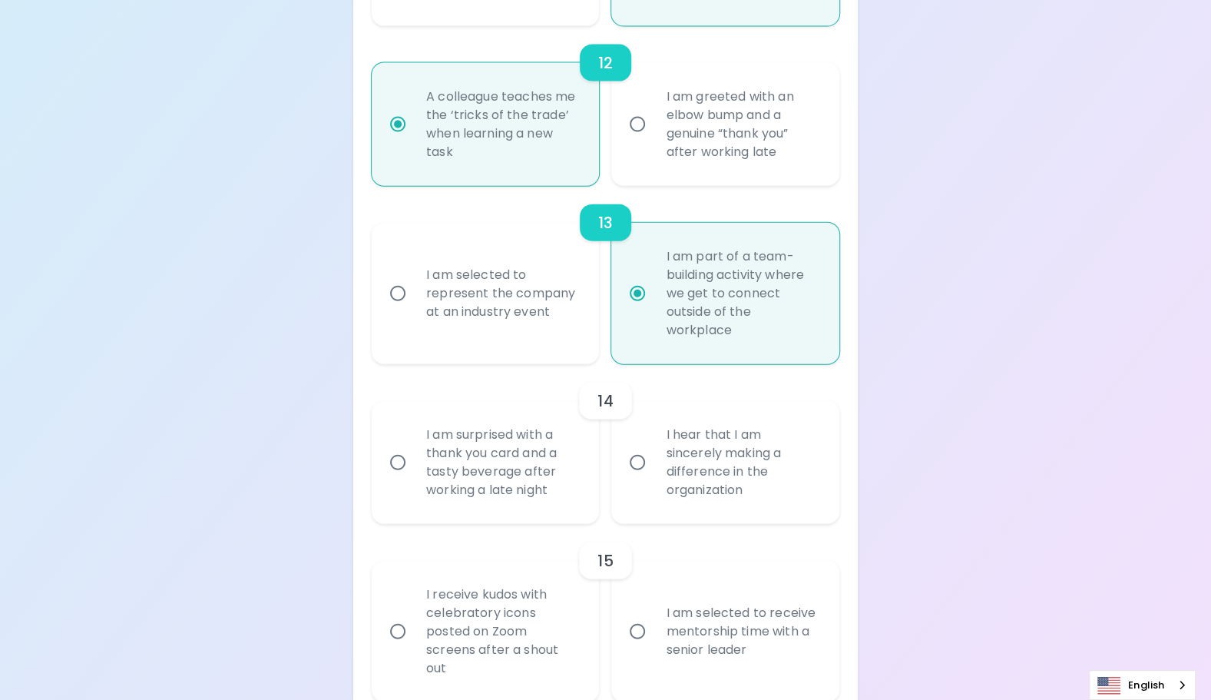
radio input "false"
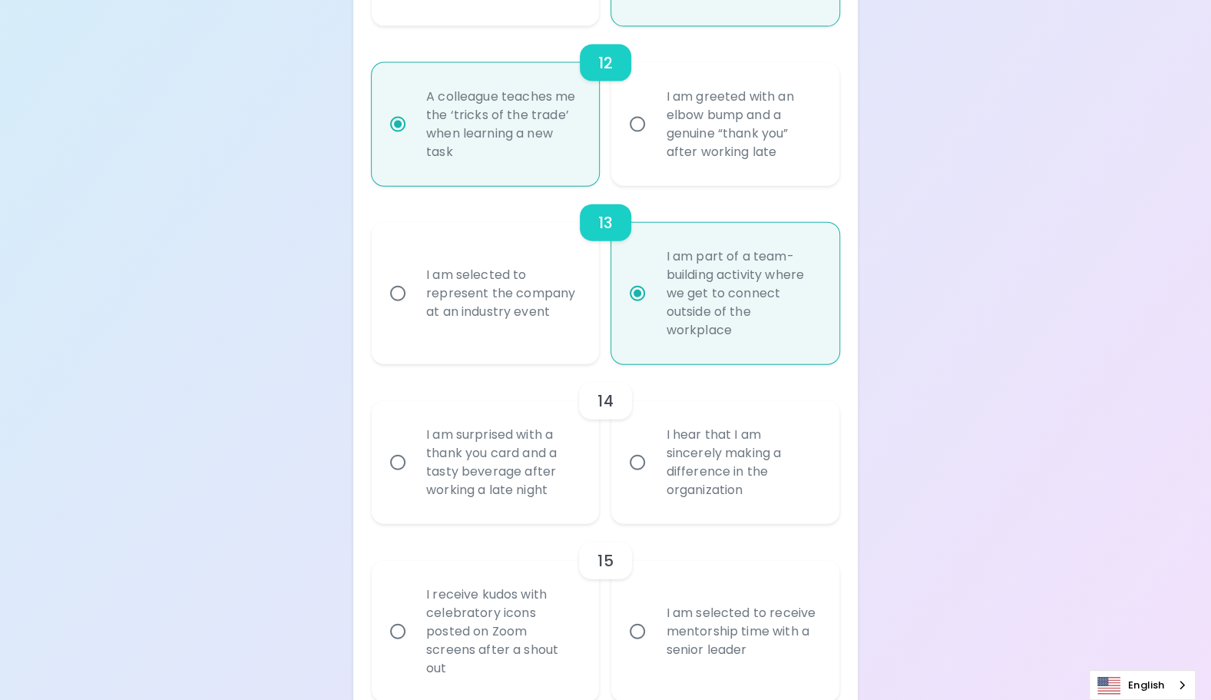
radio input "false"
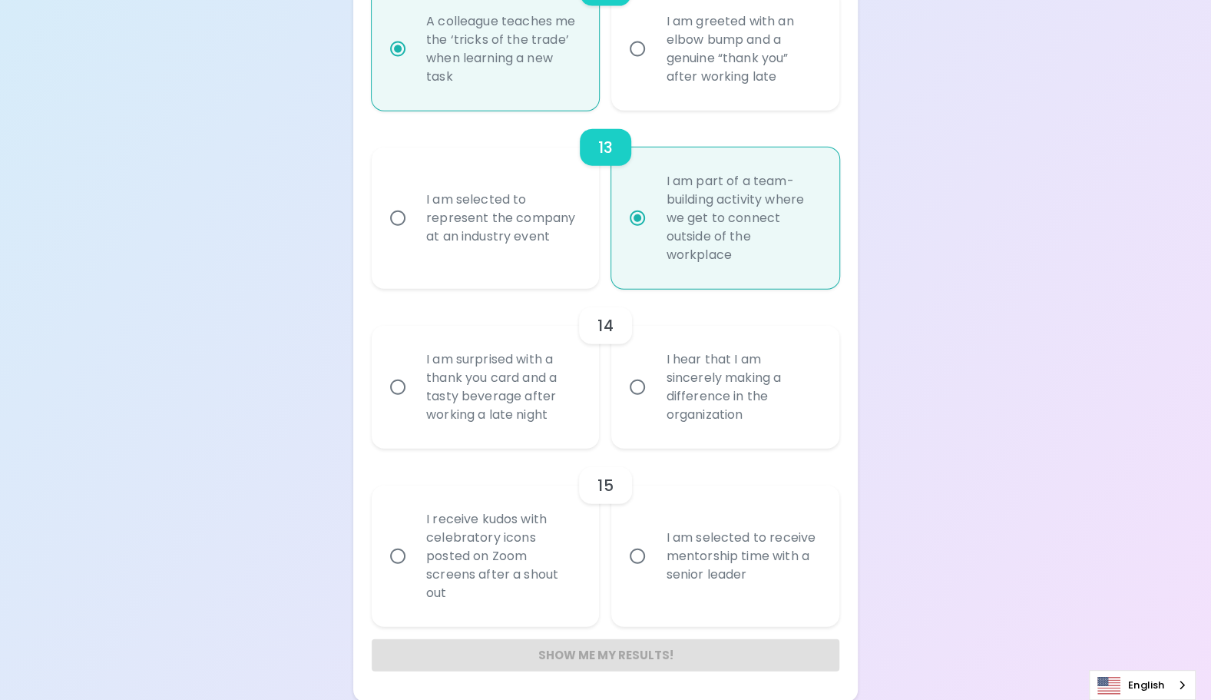
scroll to position [2189, 0]
radio input "true"
click at [630, 384] on input "I hear that I am sincerely making a difference in the organization" at bounding box center [637, 386] width 32 height 32
radio input "false"
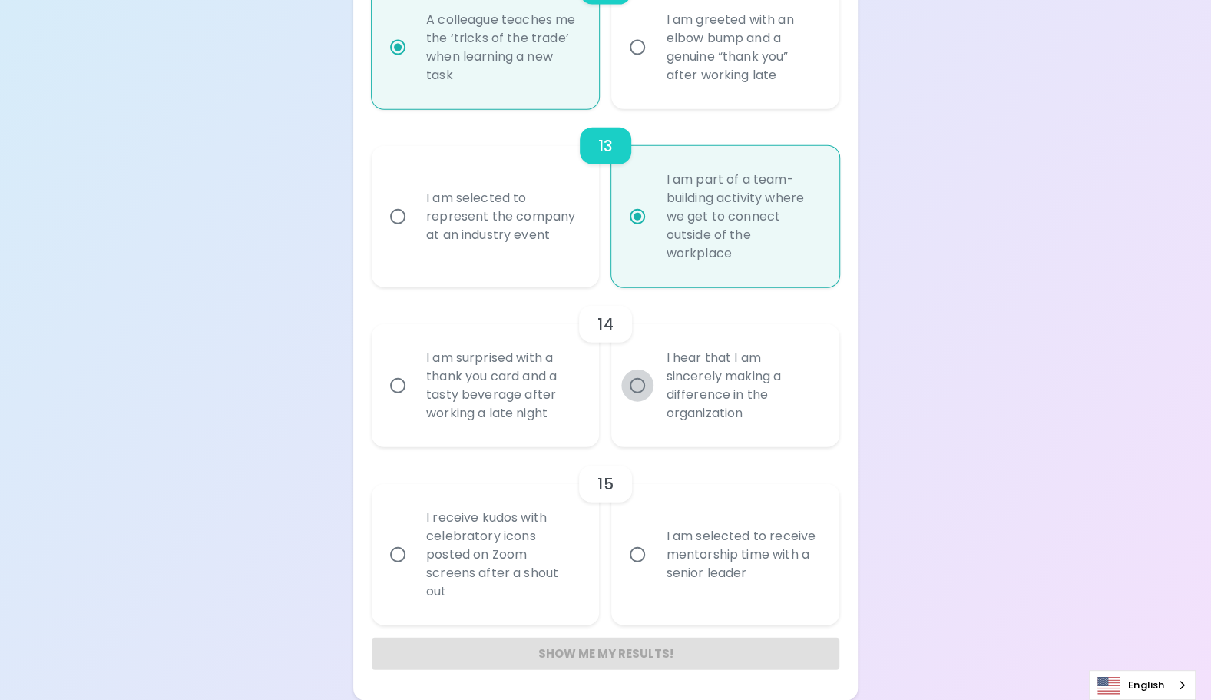
radio input "false"
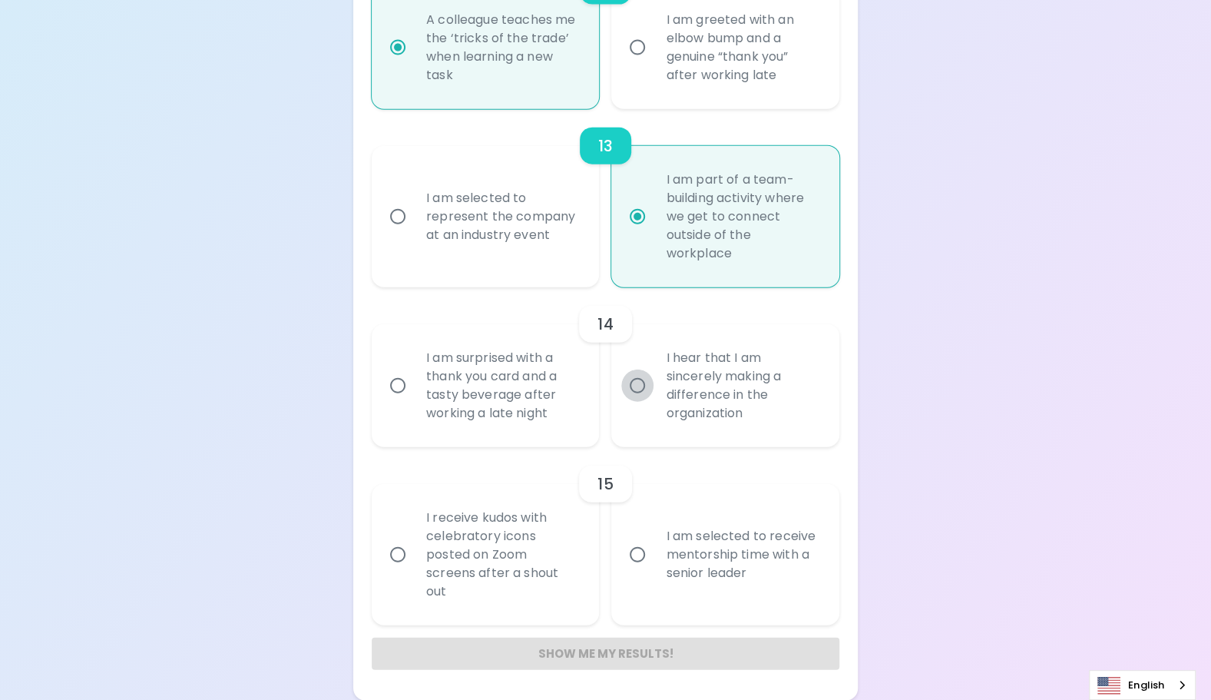
radio input "false"
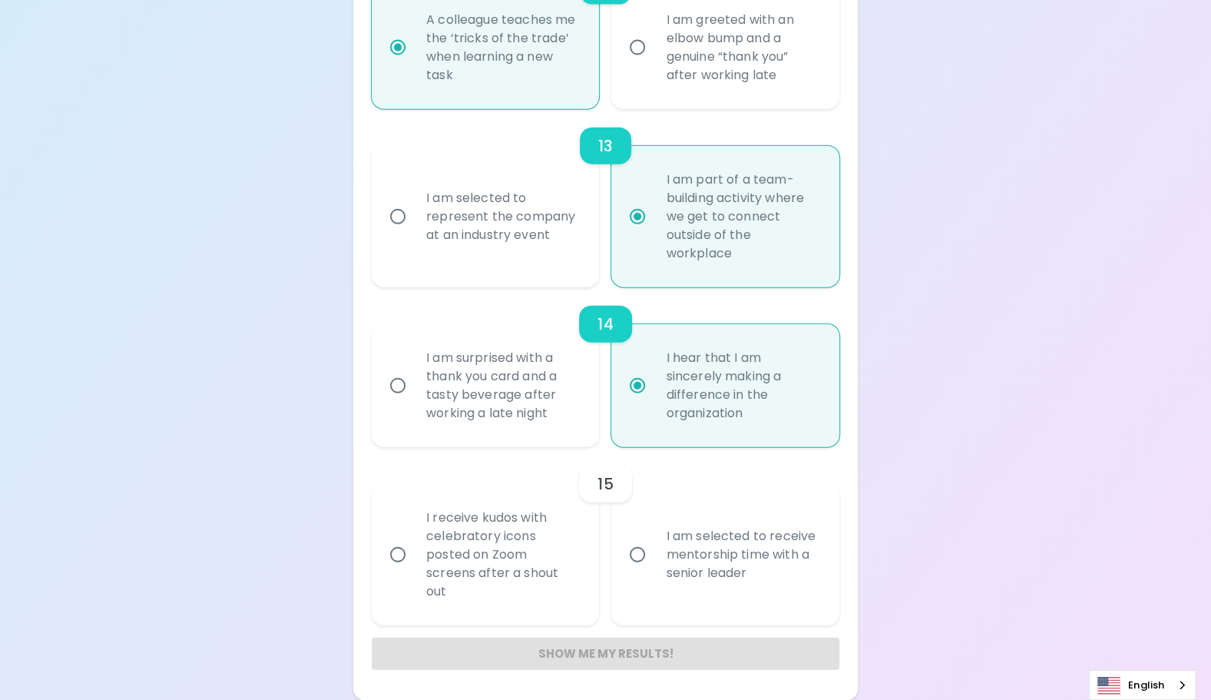
radio input "true"
click at [393, 550] on input "I receive kudos with celebratory icons posted on Zoom screens after a shout out" at bounding box center [398, 555] width 32 height 32
radio input "false"
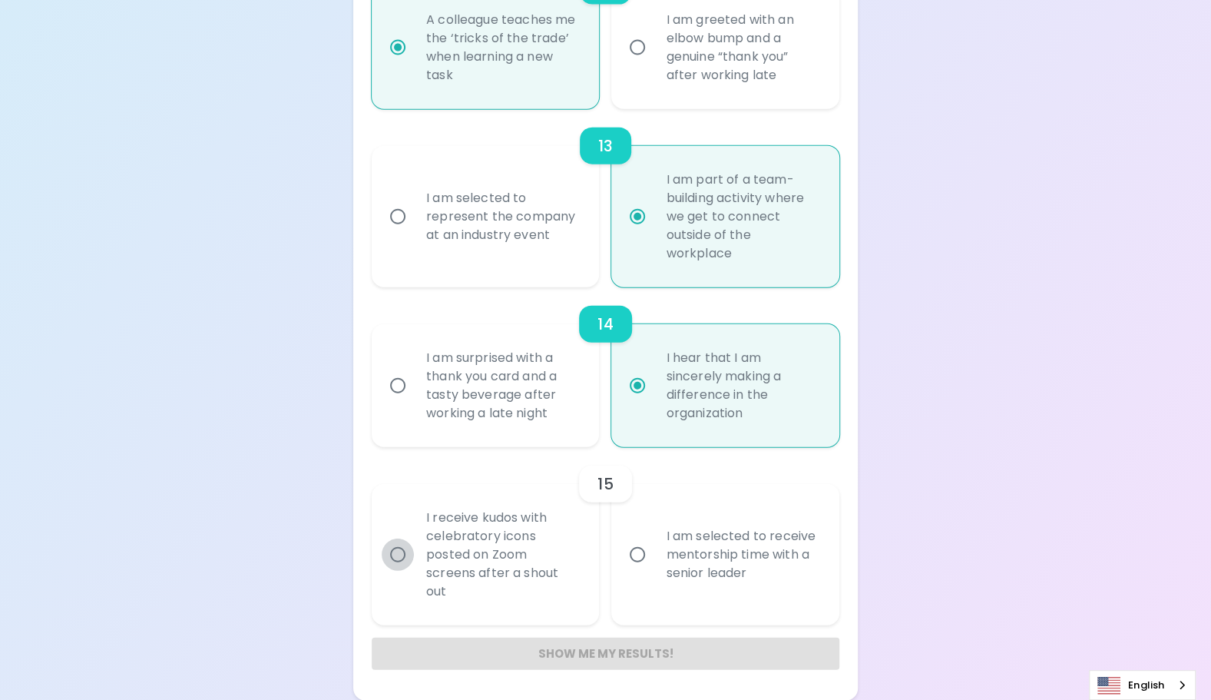
radio input "false"
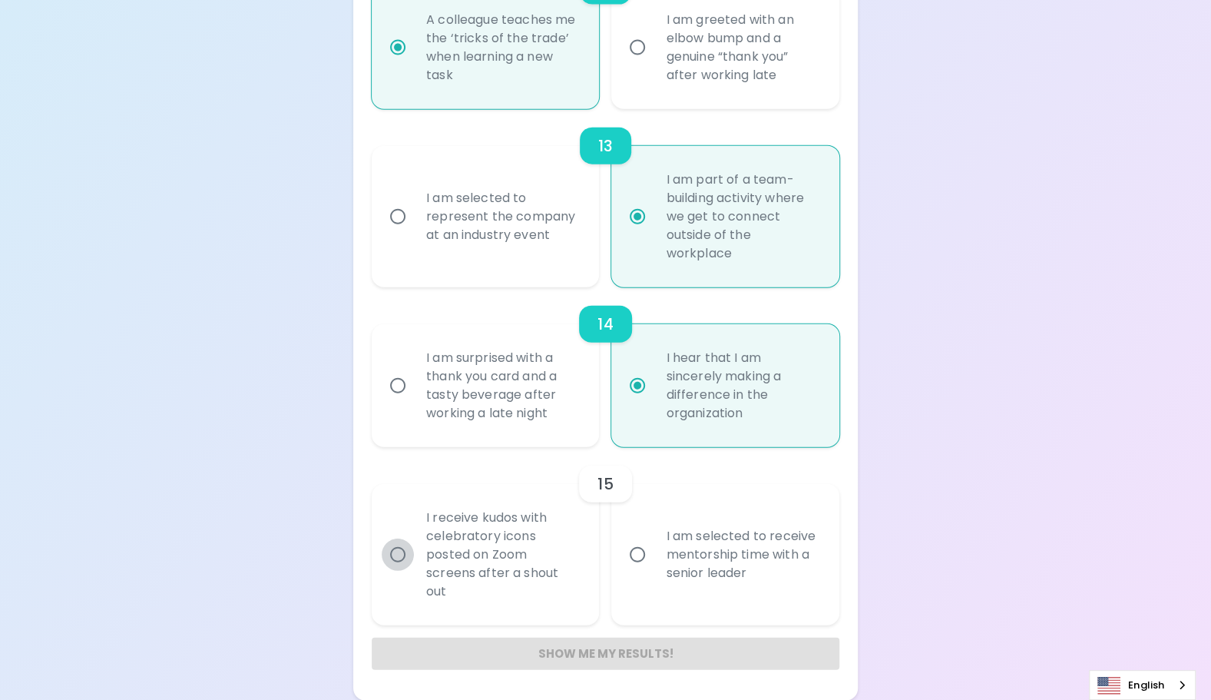
radio input "false"
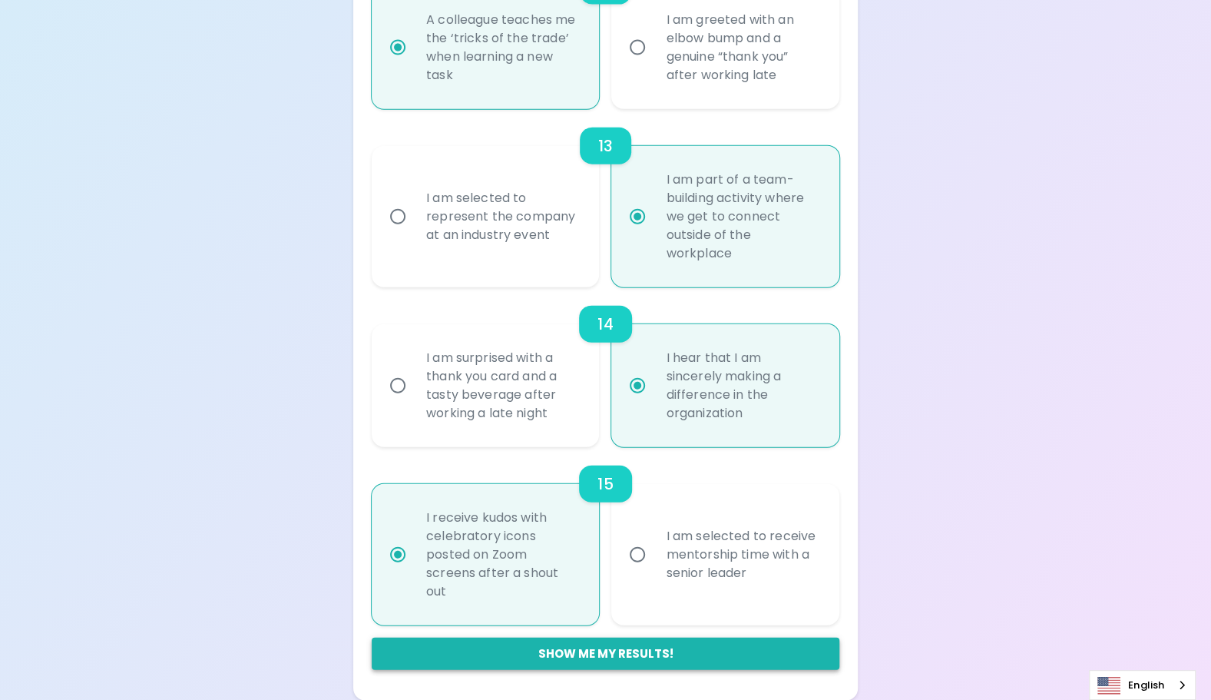
radio input "true"
click at [627, 651] on button "Show me my results!" at bounding box center [606, 654] width 468 height 32
radio input "false"
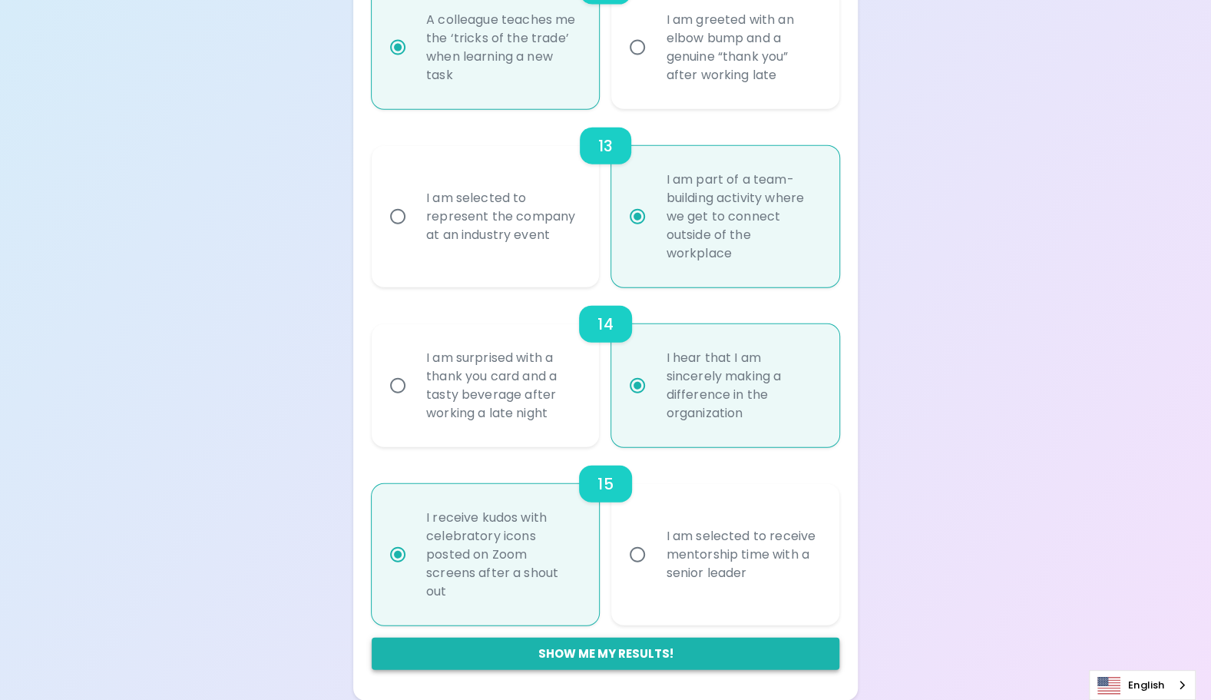
radio input "false"
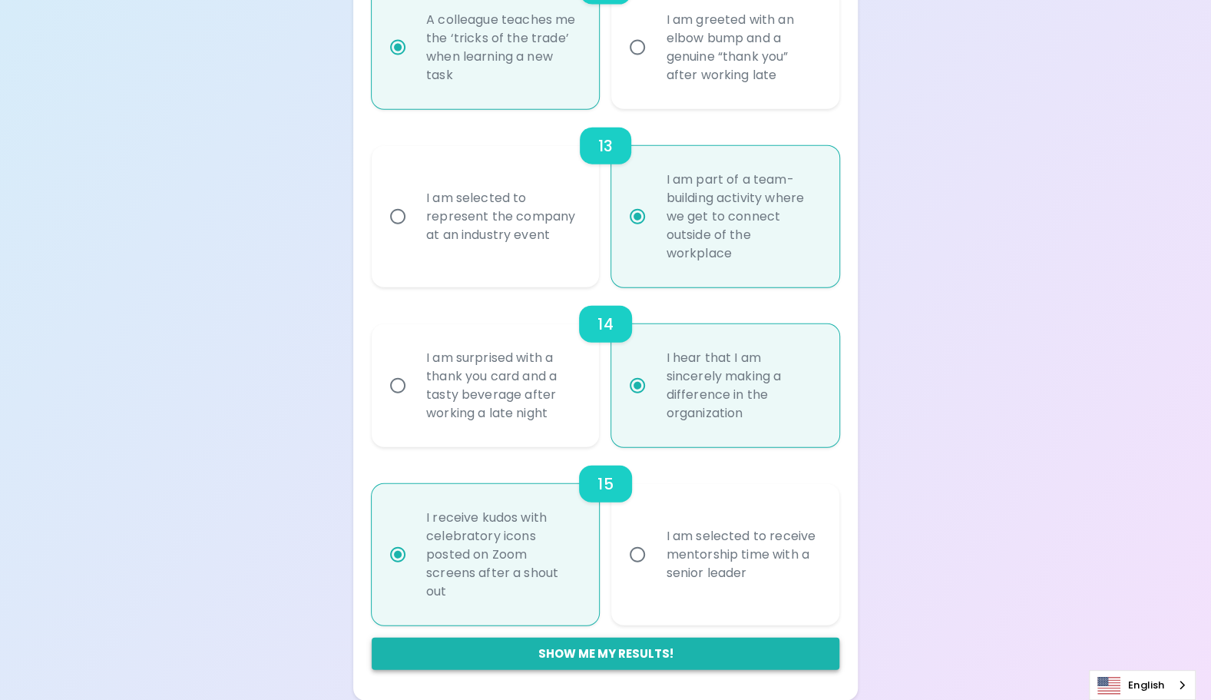
radio input "false"
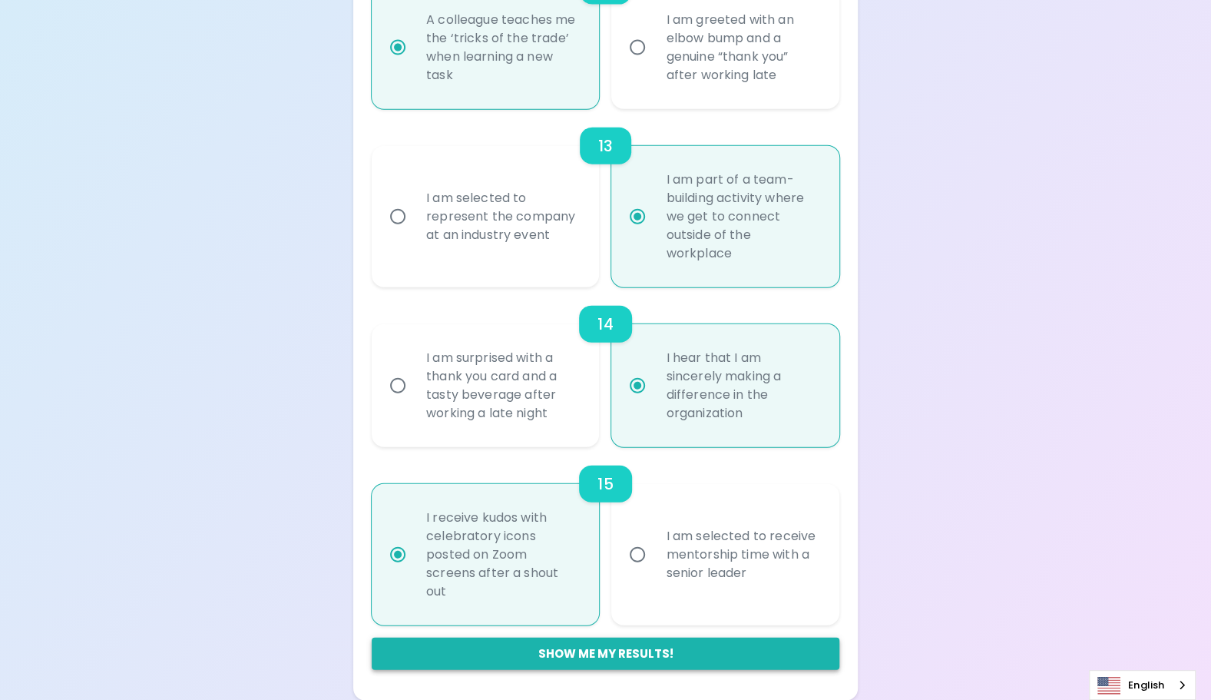
radio input "false"
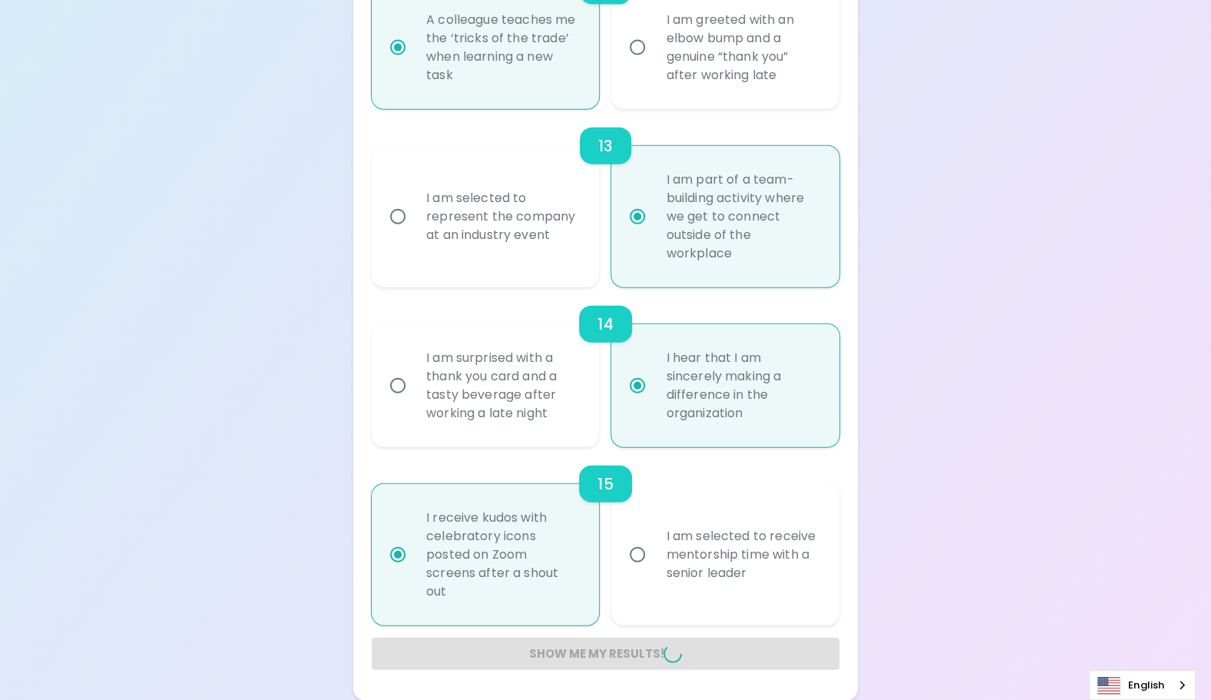
radio input "false"
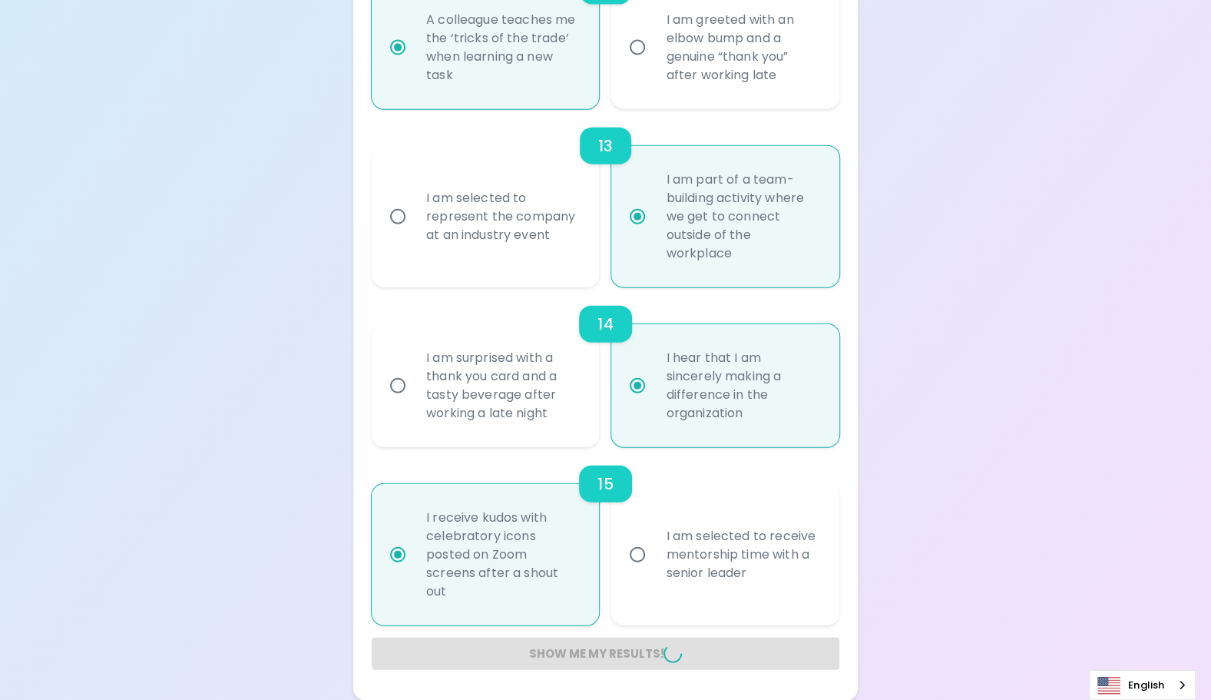
radio input "false"
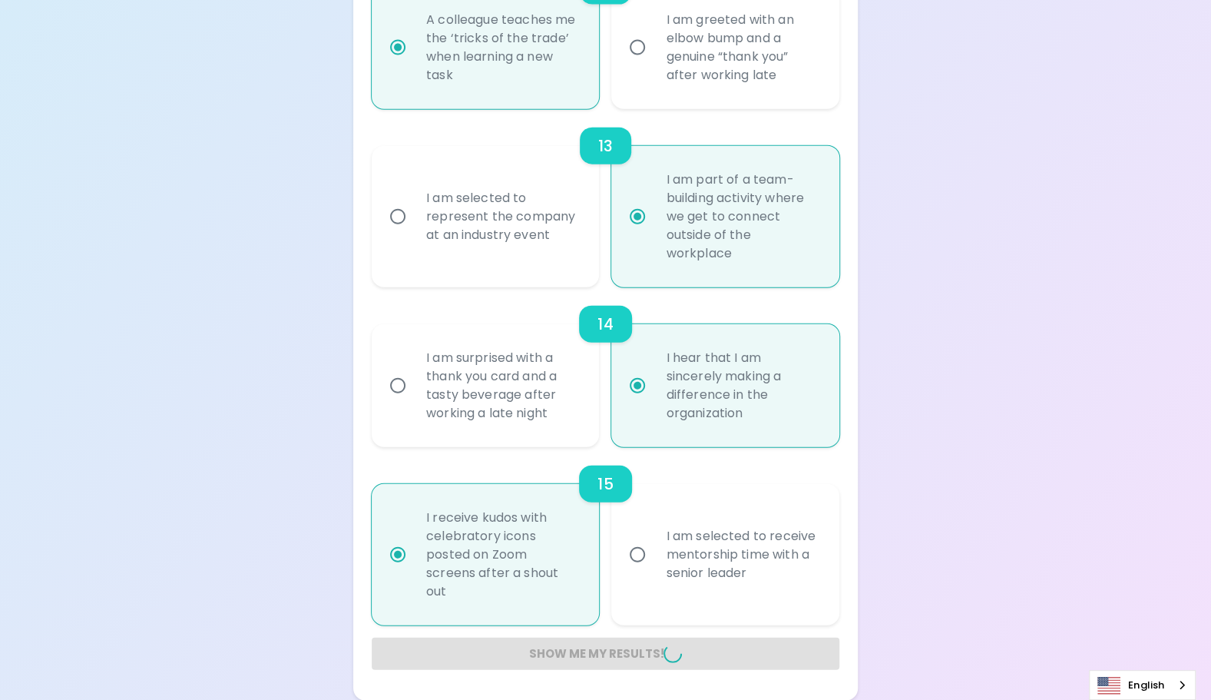
radio input "false"
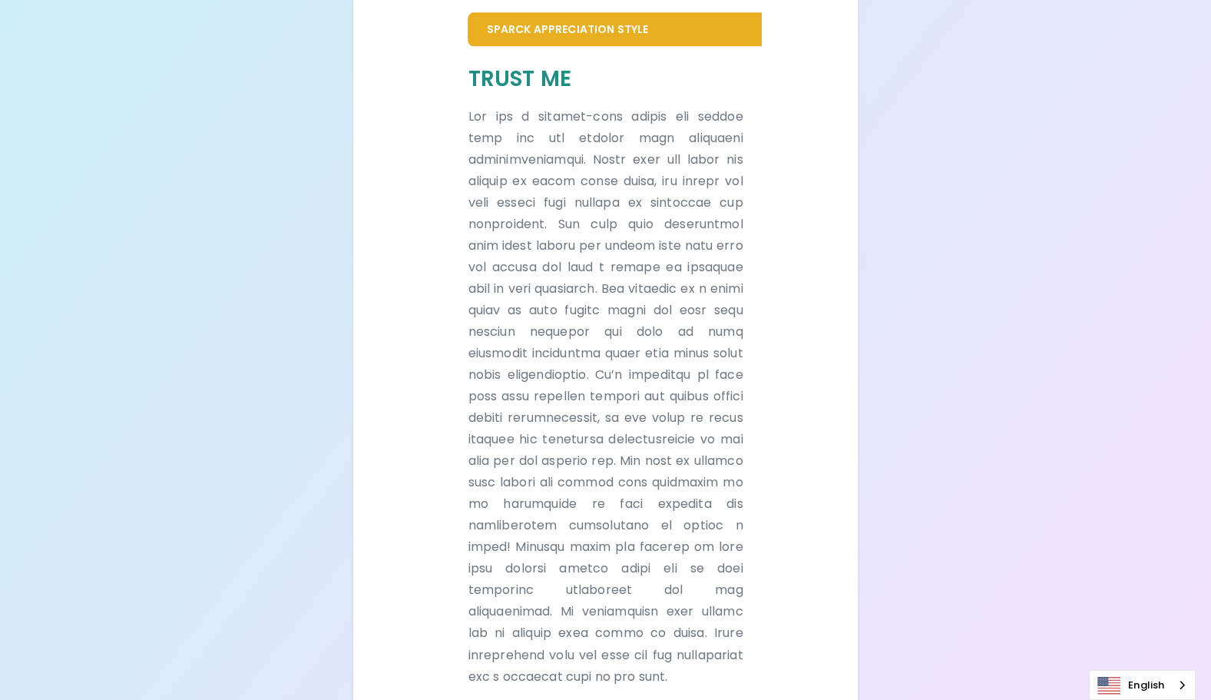
scroll to position [1160, 0]
